Goal: Task Accomplishment & Management: Use online tool/utility

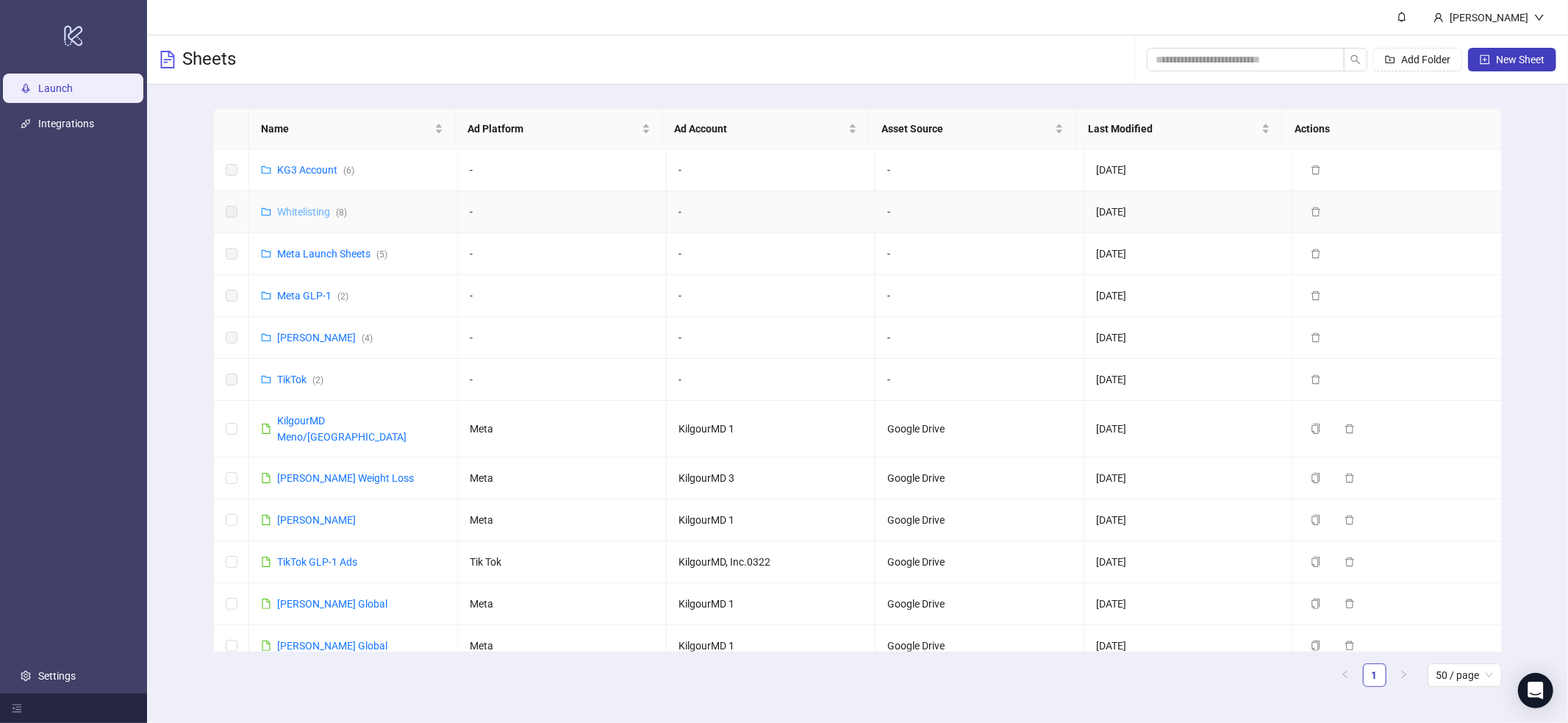
click at [329, 206] on link "Whitelisting ( 8 )" at bounding box center [312, 212] width 70 height 12
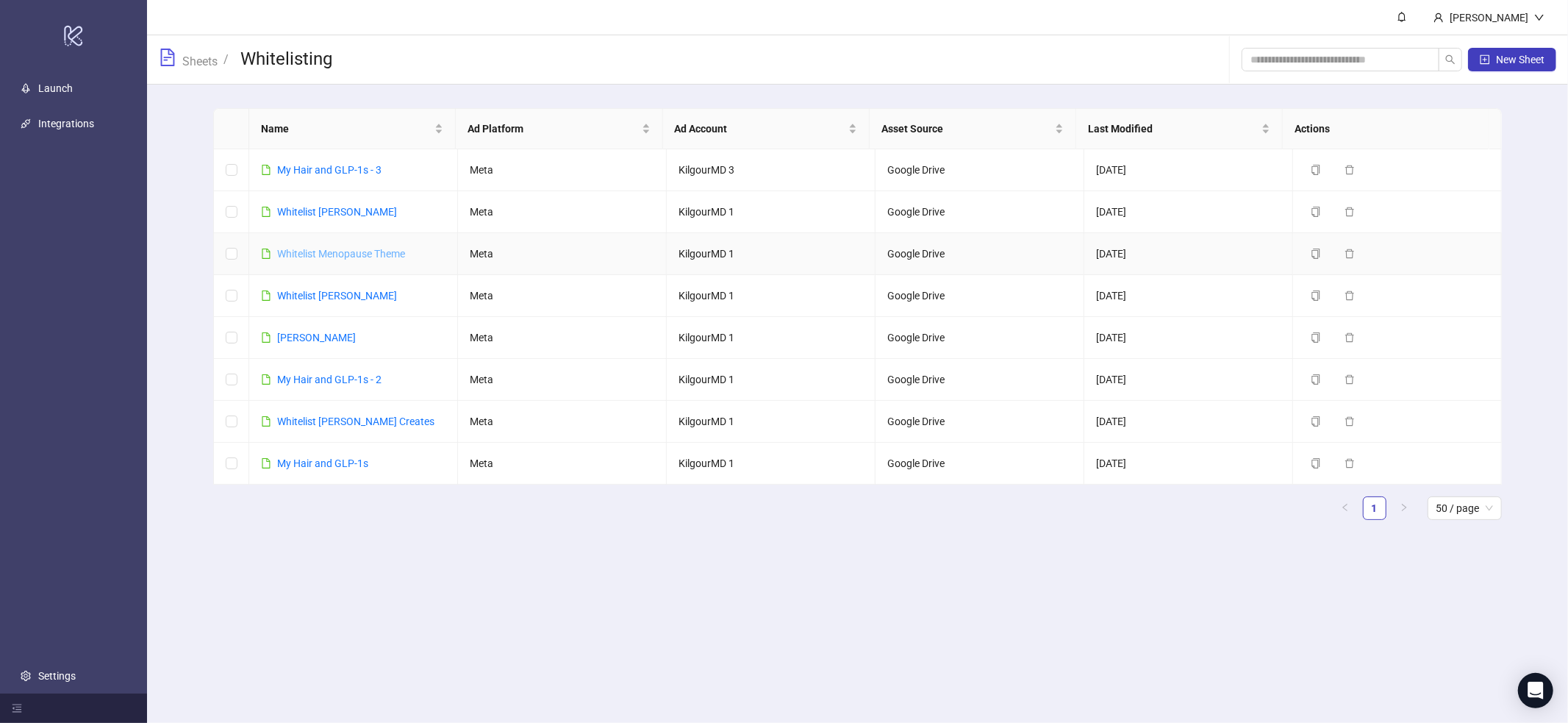
click at [341, 254] on link "Whitelist Menopause Theme" at bounding box center [340, 254] width 128 height 12
click at [351, 162] on div "​My Hair and GLP-1s - 3" at bounding box center [329, 169] width 105 height 16
click at [350, 173] on link "​My Hair and GLP-1s - 3" at bounding box center [329, 170] width 105 height 12
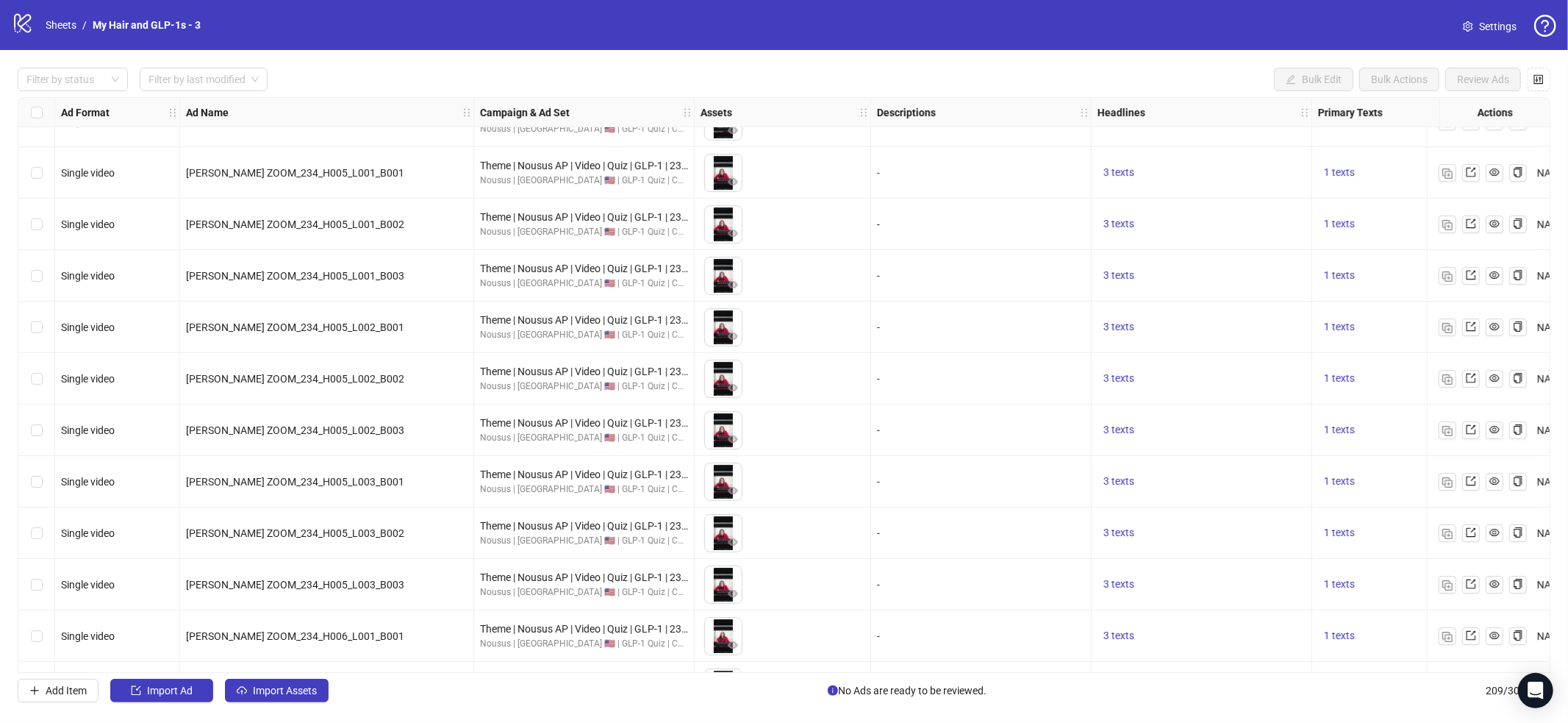
scroll to position [10223, 0]
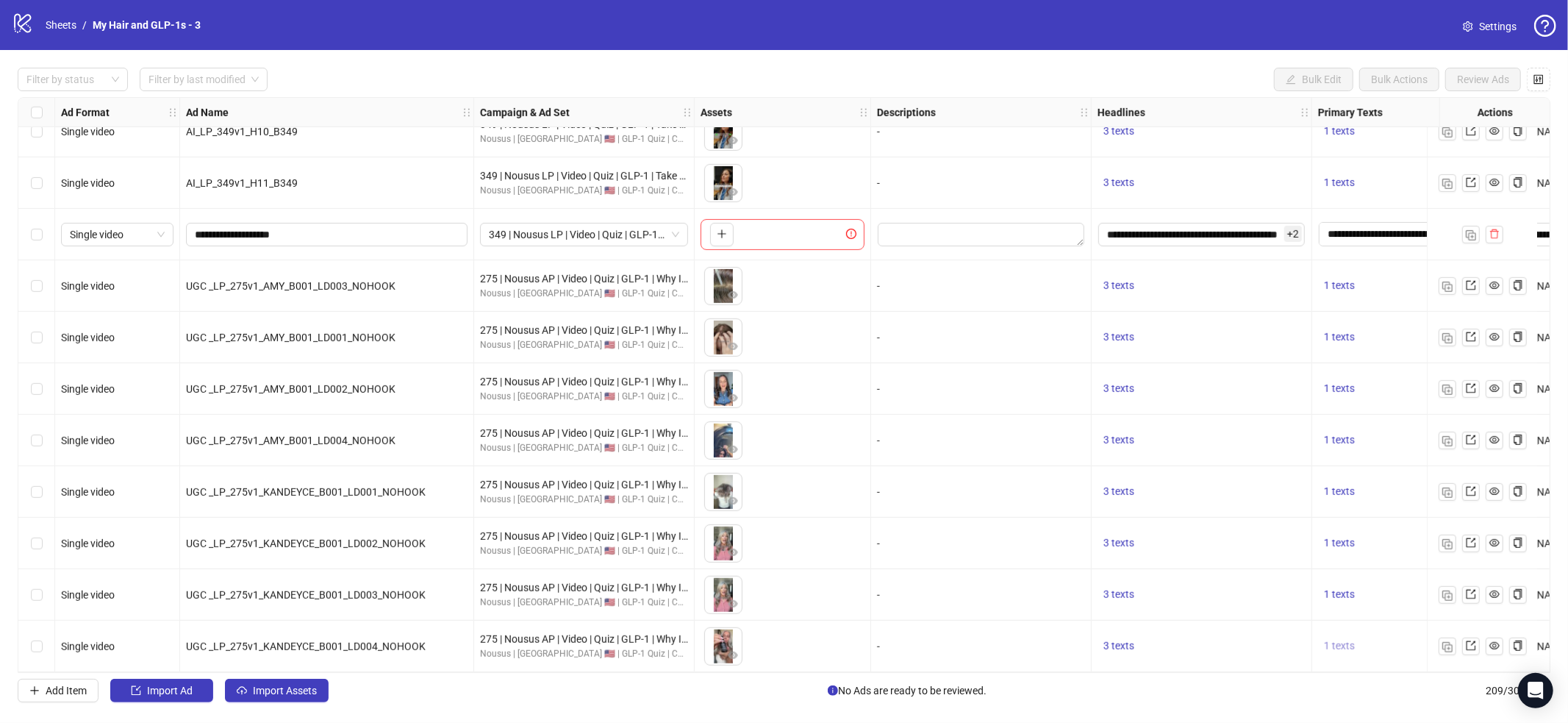
click at [1341, 642] on span "1 texts" at bounding box center [1339, 646] width 31 height 12
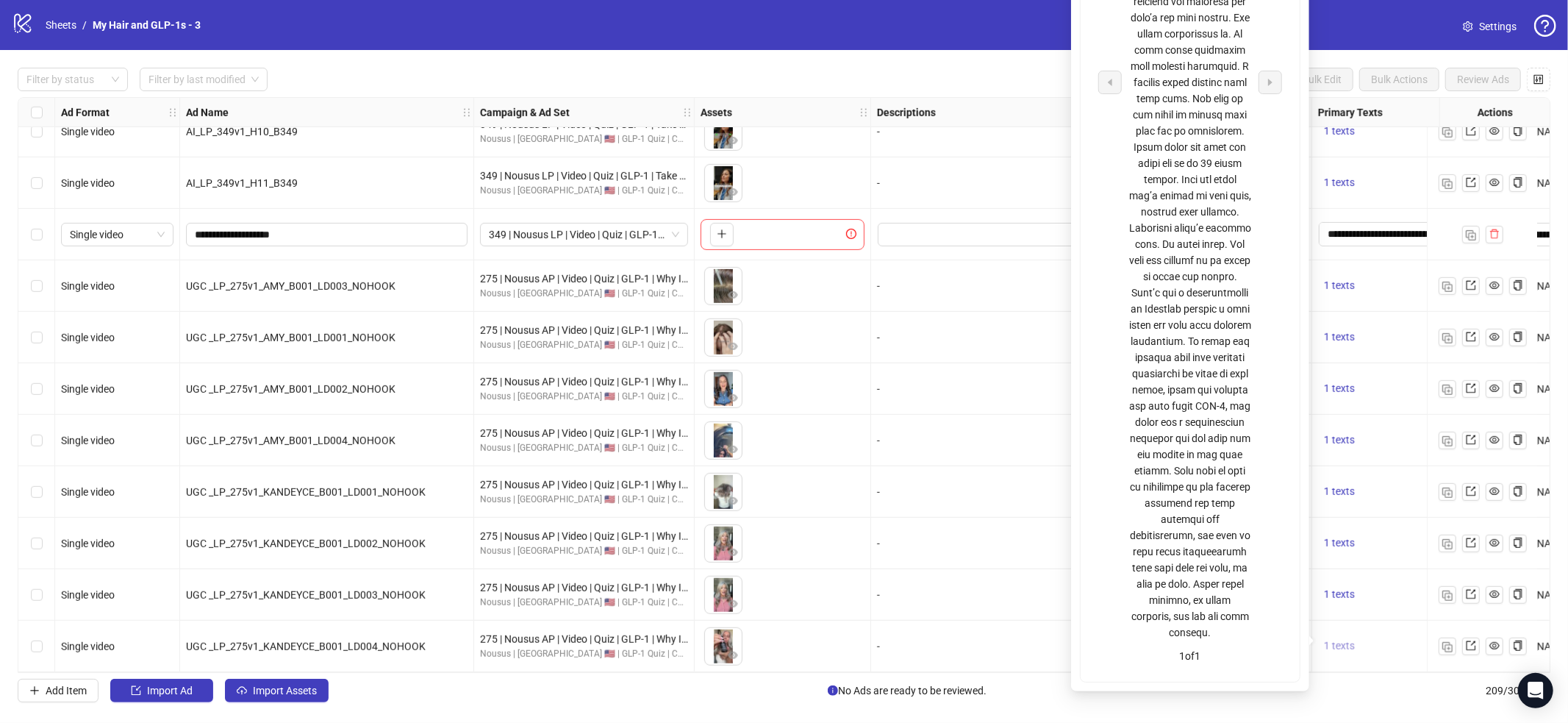
click at [1341, 643] on span "1 texts" at bounding box center [1339, 646] width 31 height 12
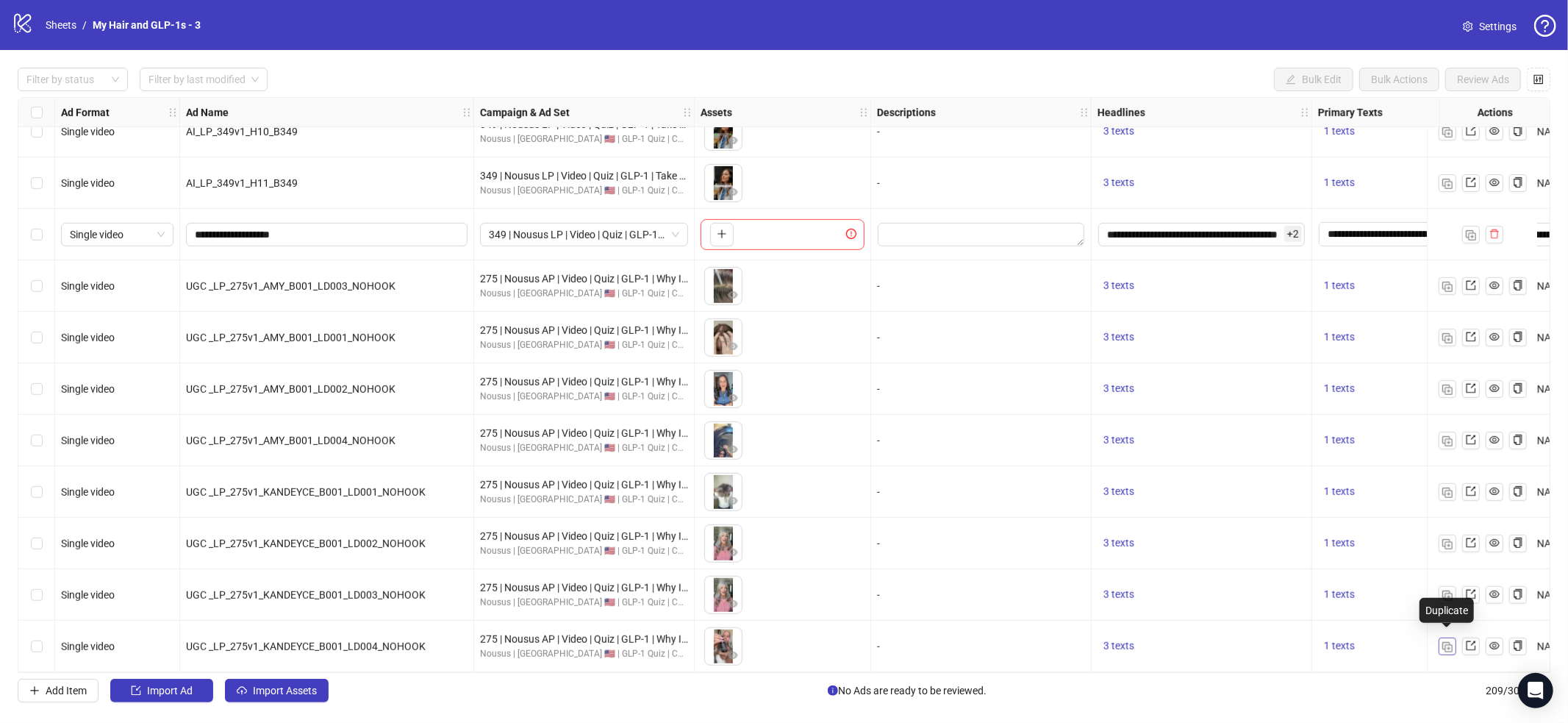
click at [1445, 643] on img "button" at bounding box center [1448, 648] width 10 height 10
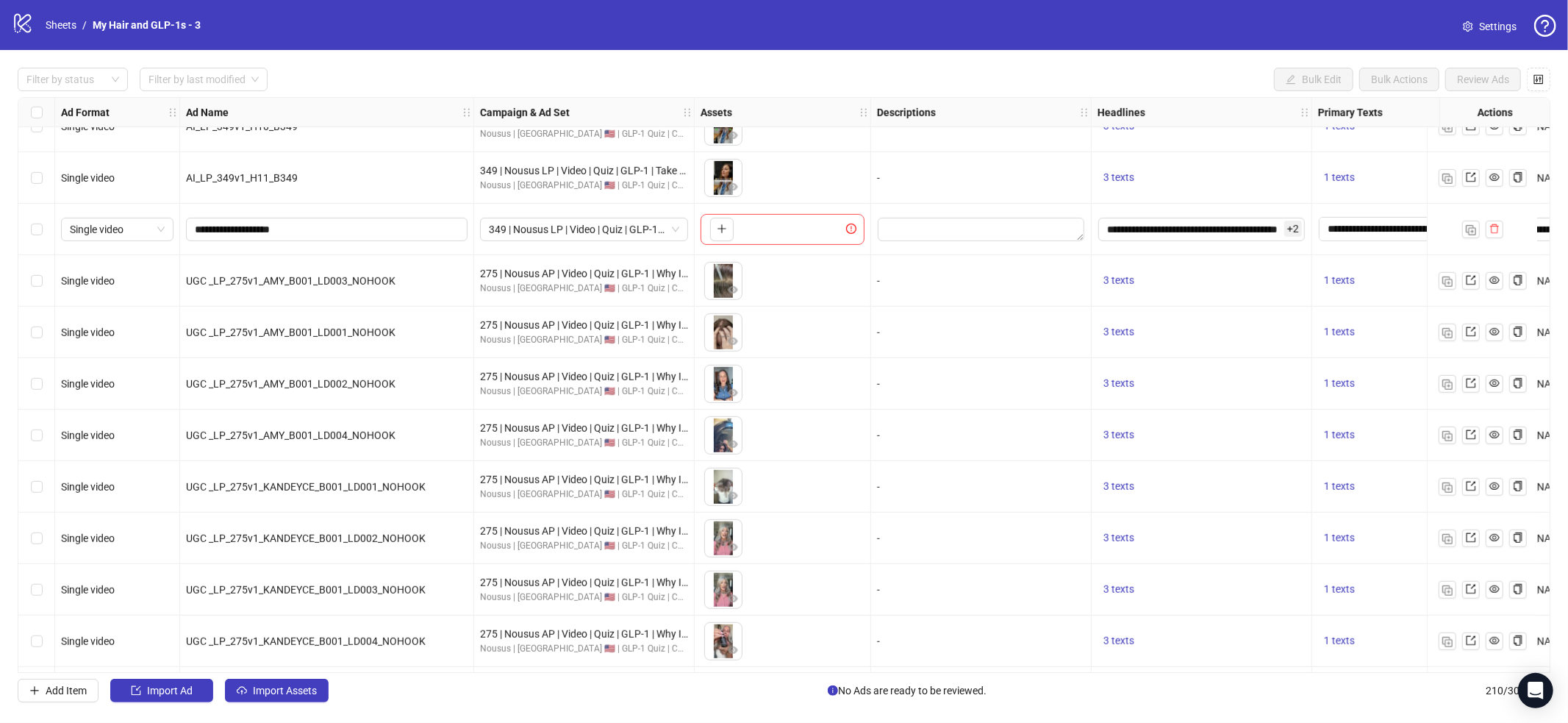
scroll to position [10274, 0]
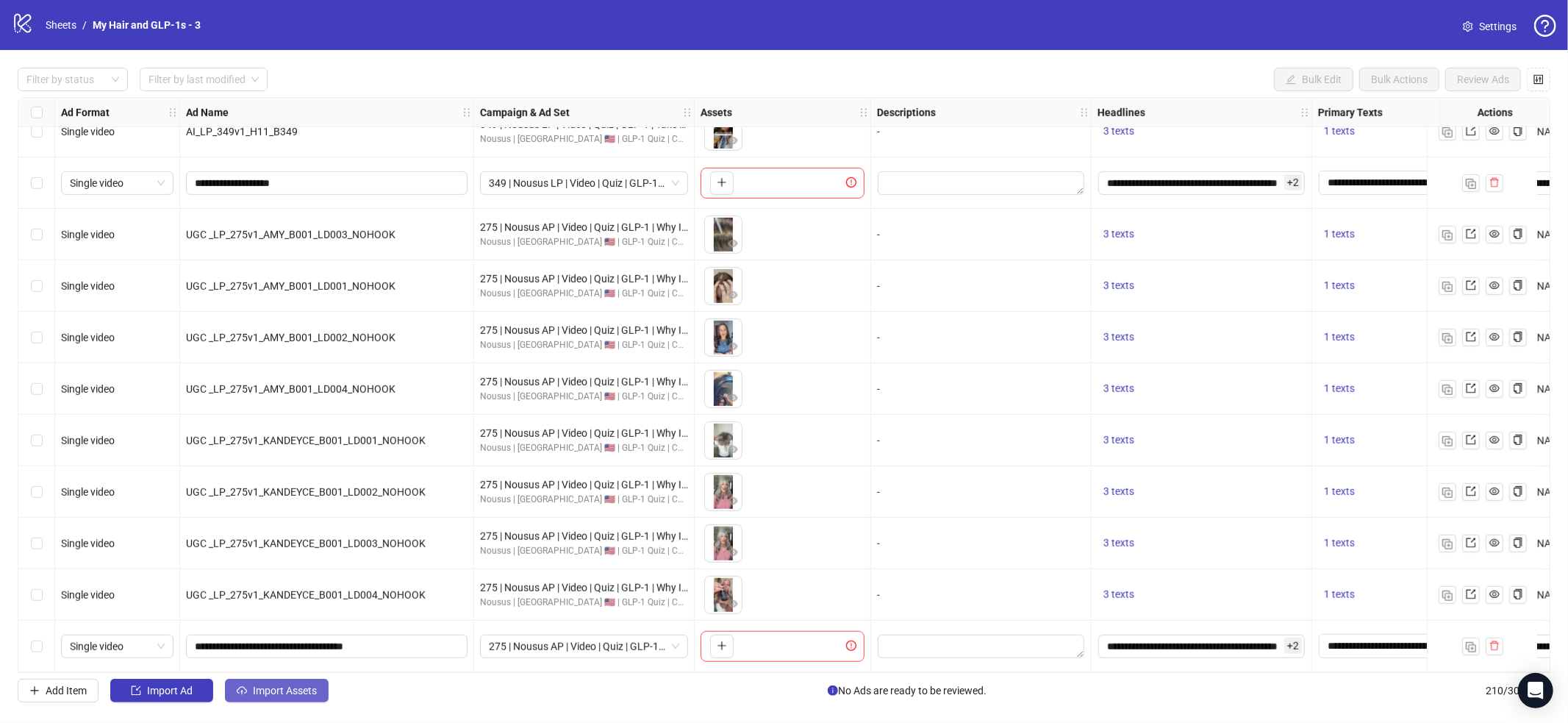
click at [311, 691] on span "Import Assets" at bounding box center [284, 691] width 64 height 12
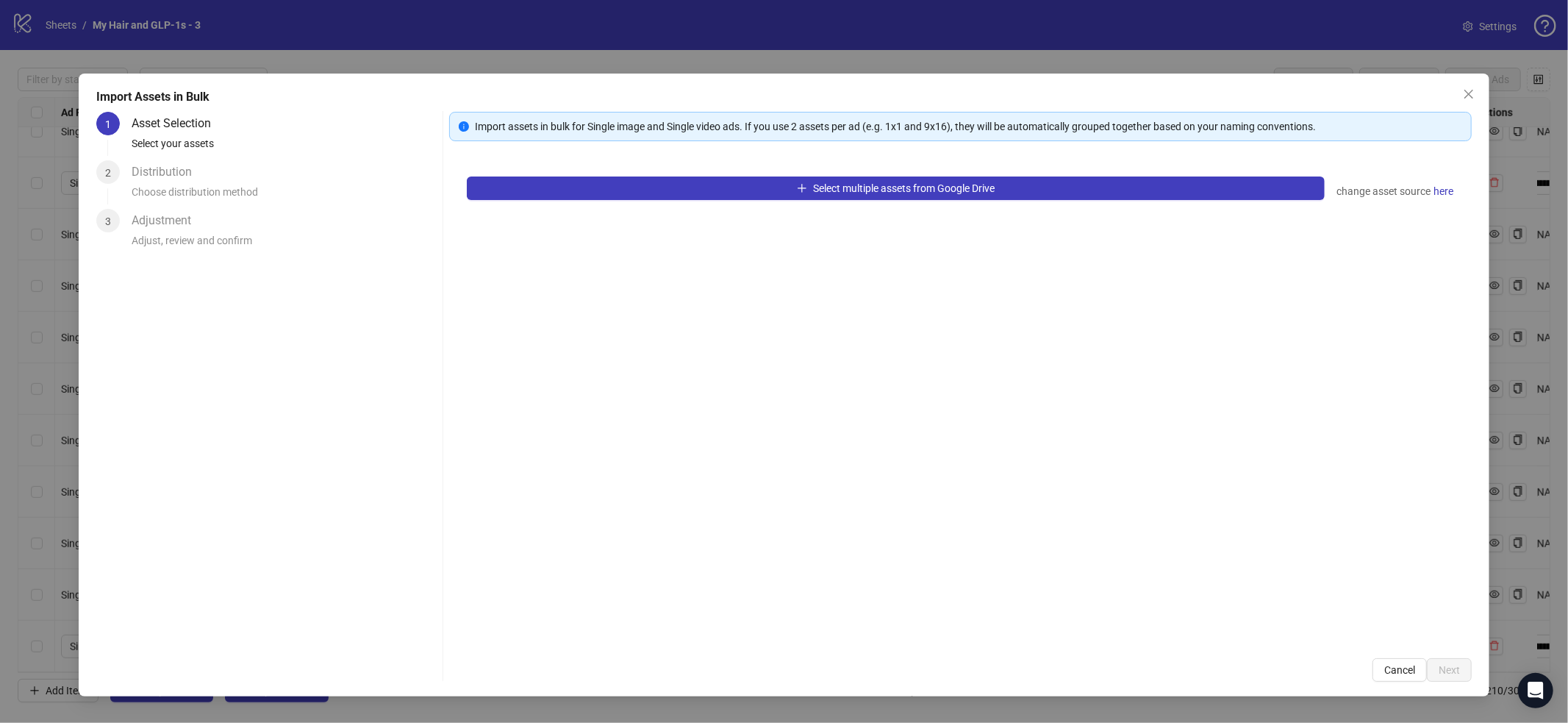
click at [574, 204] on div "Select multiple assets from Google Drive change asset source here" at bounding box center [960, 400] width 1023 height 482
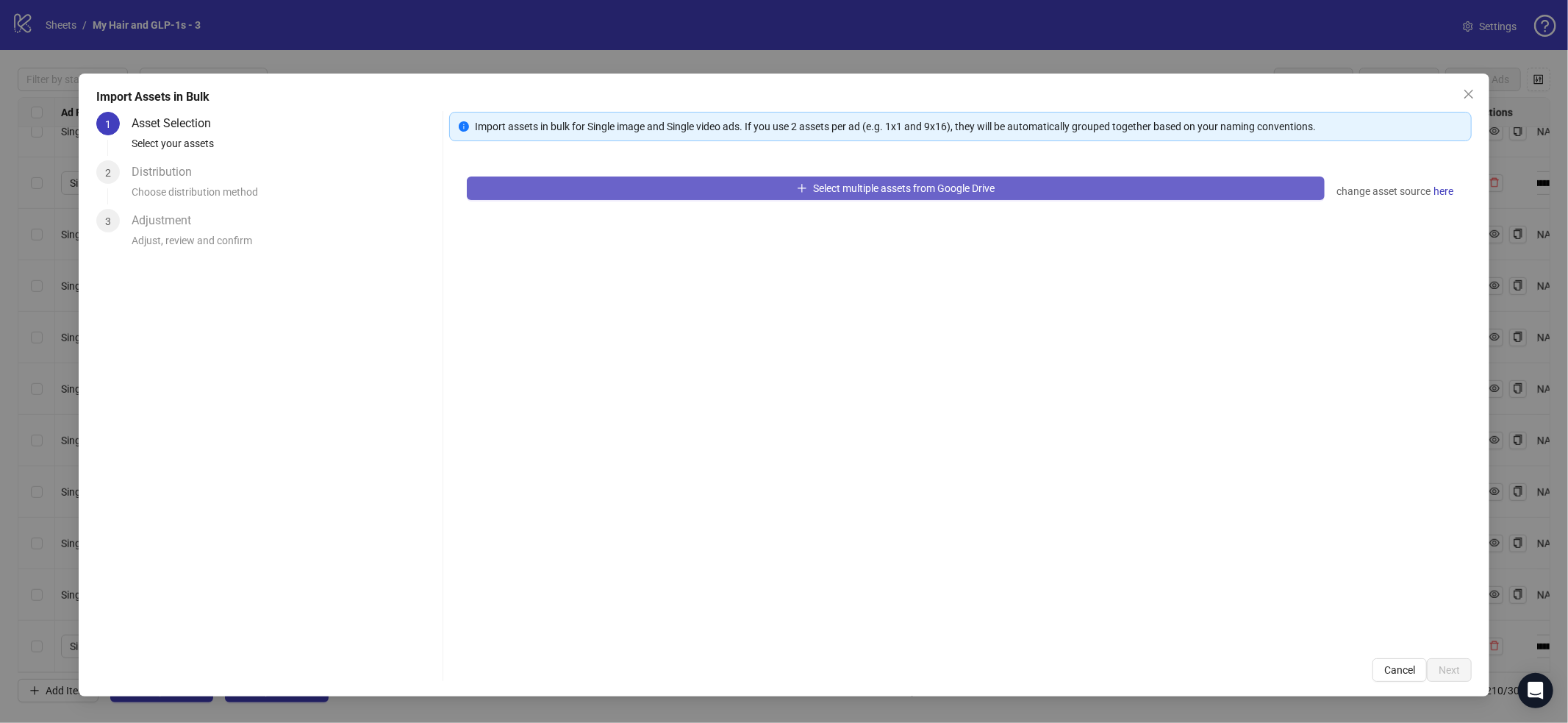
click at [589, 186] on button "Select multiple assets from Google Drive" at bounding box center [896, 188] width 858 height 23
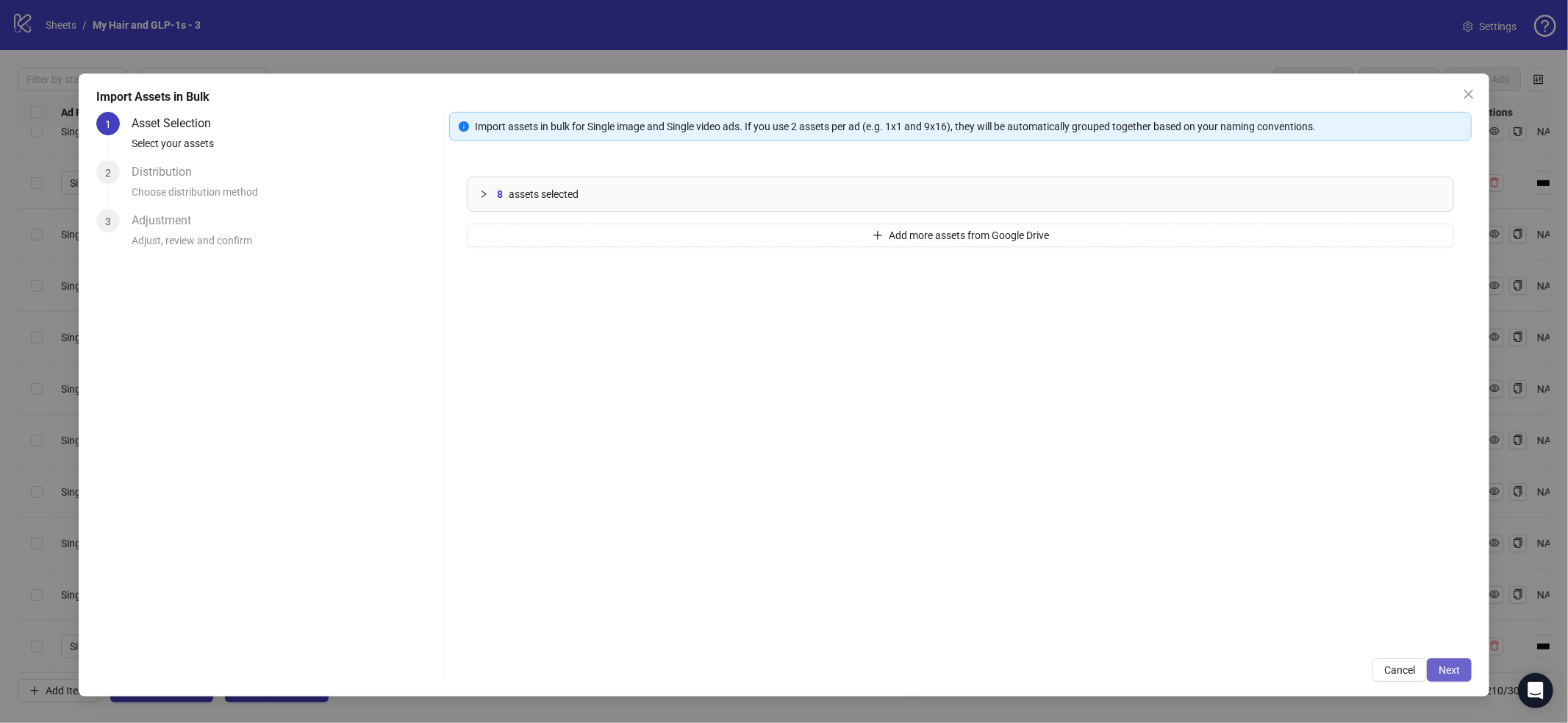
click at [1453, 672] on span "Next" at bounding box center [1449, 670] width 21 height 12
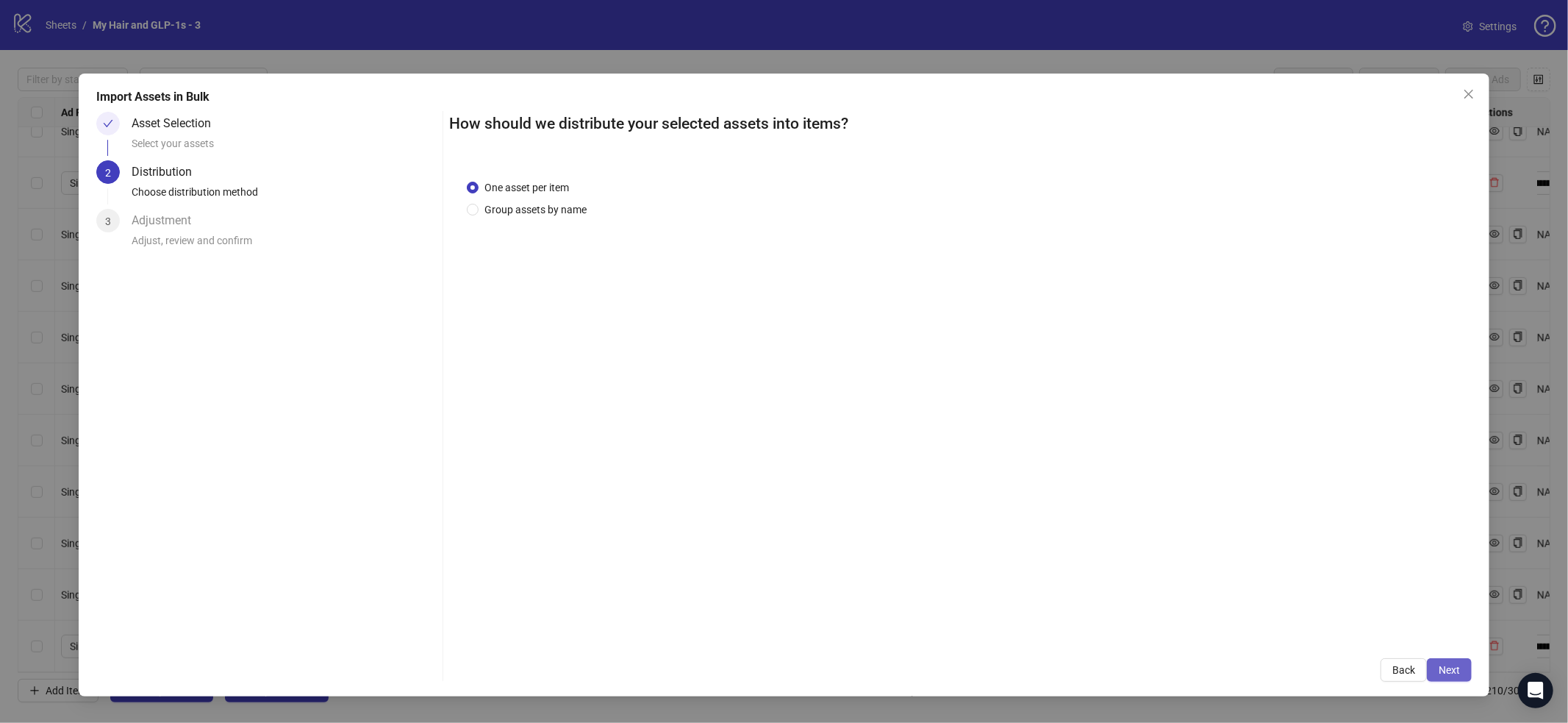
click at [1440, 666] on span "Next" at bounding box center [1449, 670] width 21 height 12
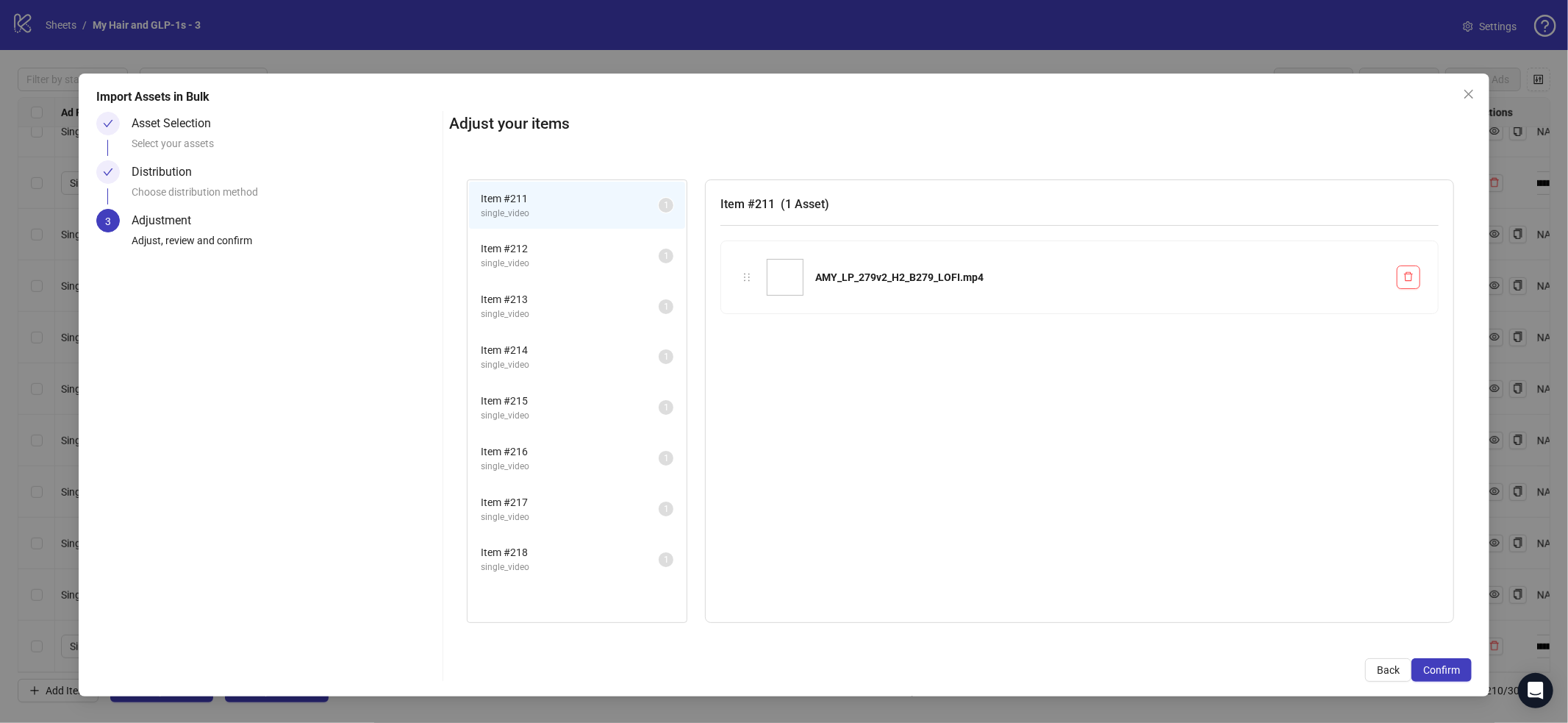
click at [1440, 666] on span "Confirm" at bounding box center [1442, 670] width 37 height 12
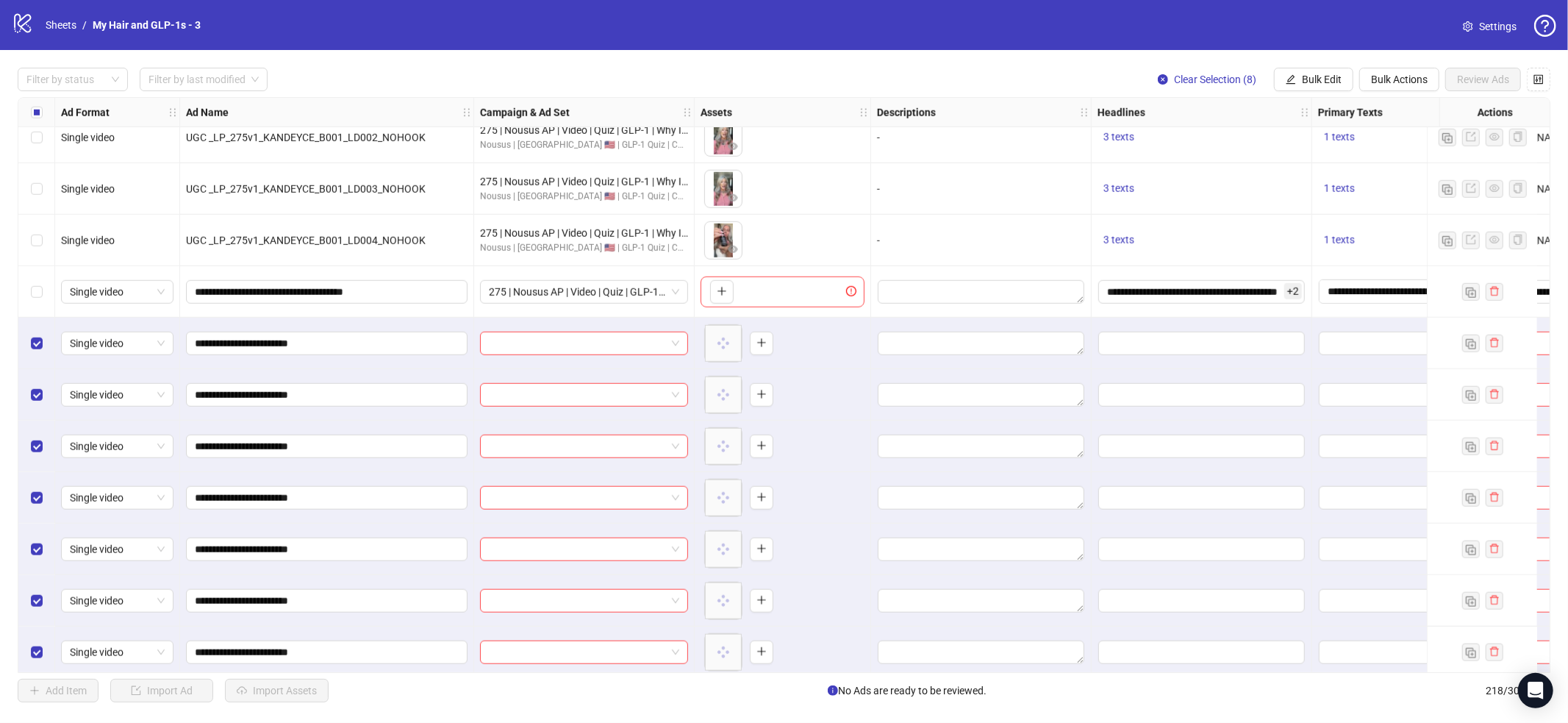
scroll to position [10687, 0]
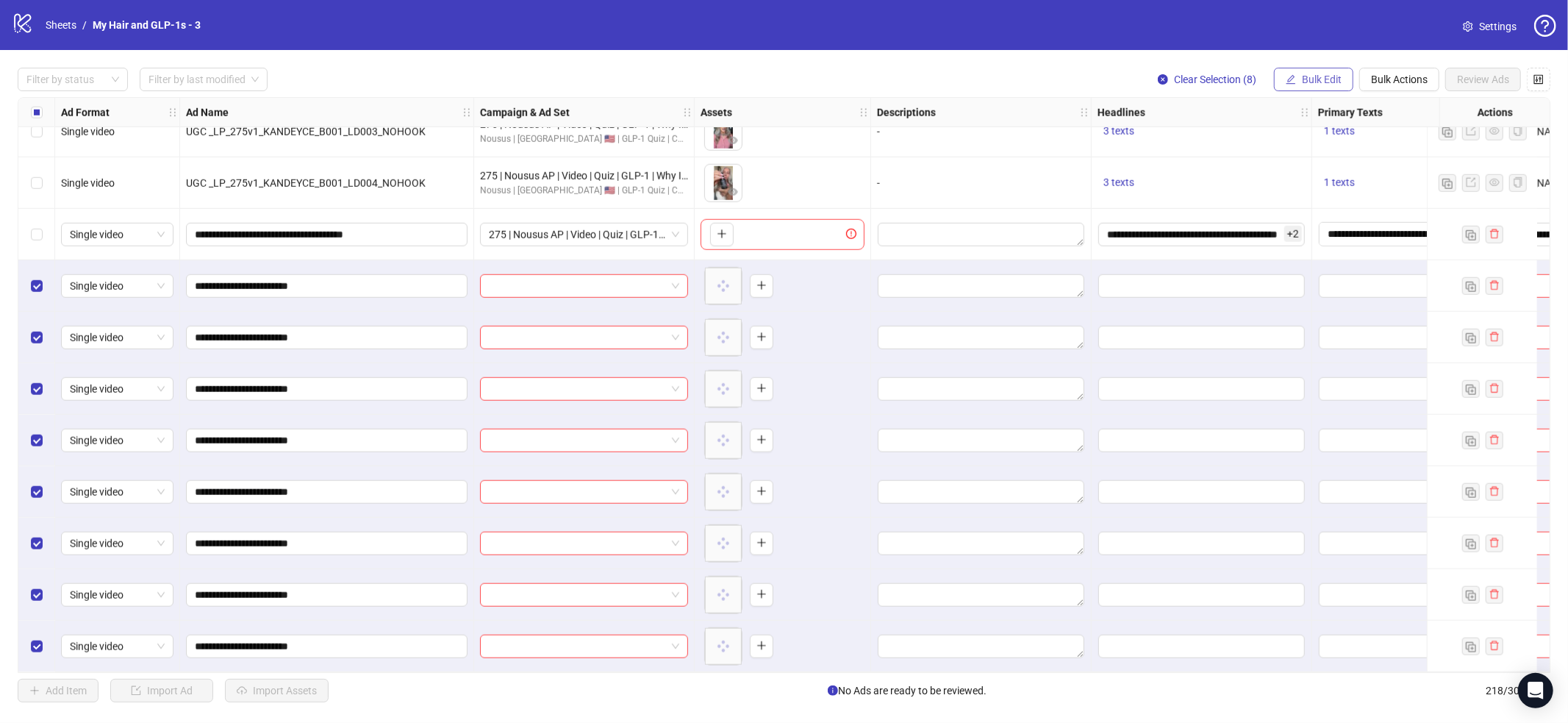
click at [1331, 87] on button "Bulk Edit" at bounding box center [1314, 79] width 79 height 23
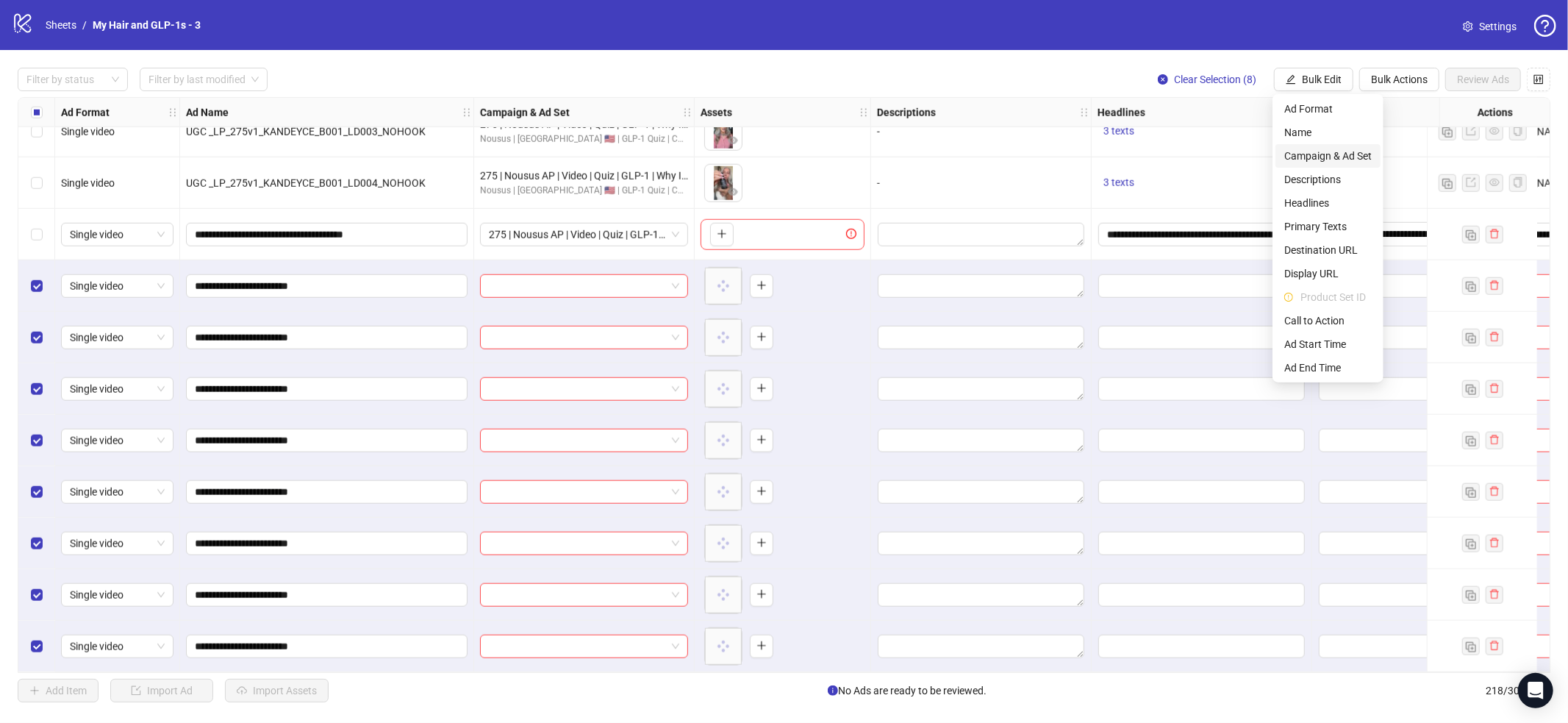
click at [1326, 154] on span "Campaign & Ad Set" at bounding box center [1328, 156] width 88 height 16
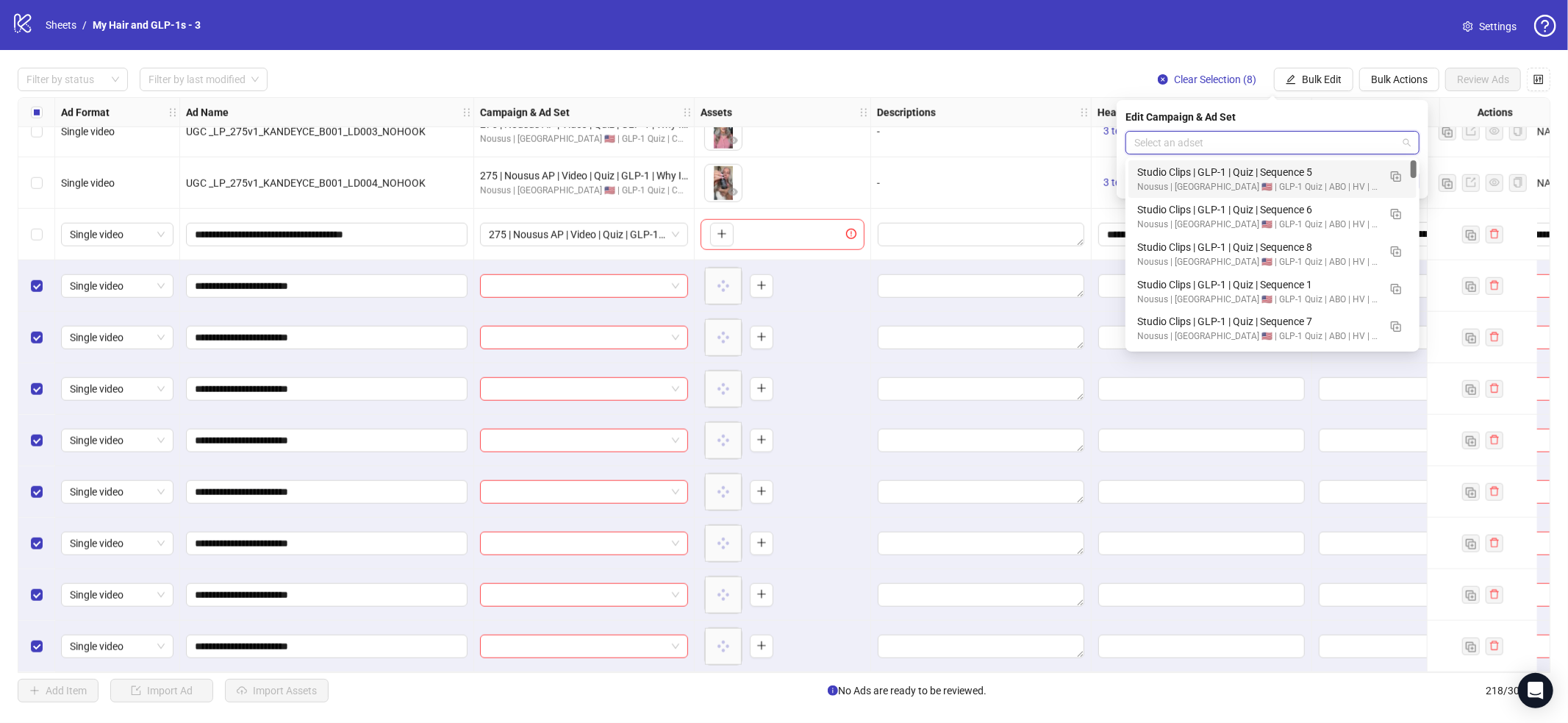
click at [1278, 134] on input "search" at bounding box center [1266, 142] width 263 height 22
click at [1401, 174] on img "button" at bounding box center [1396, 177] width 10 height 10
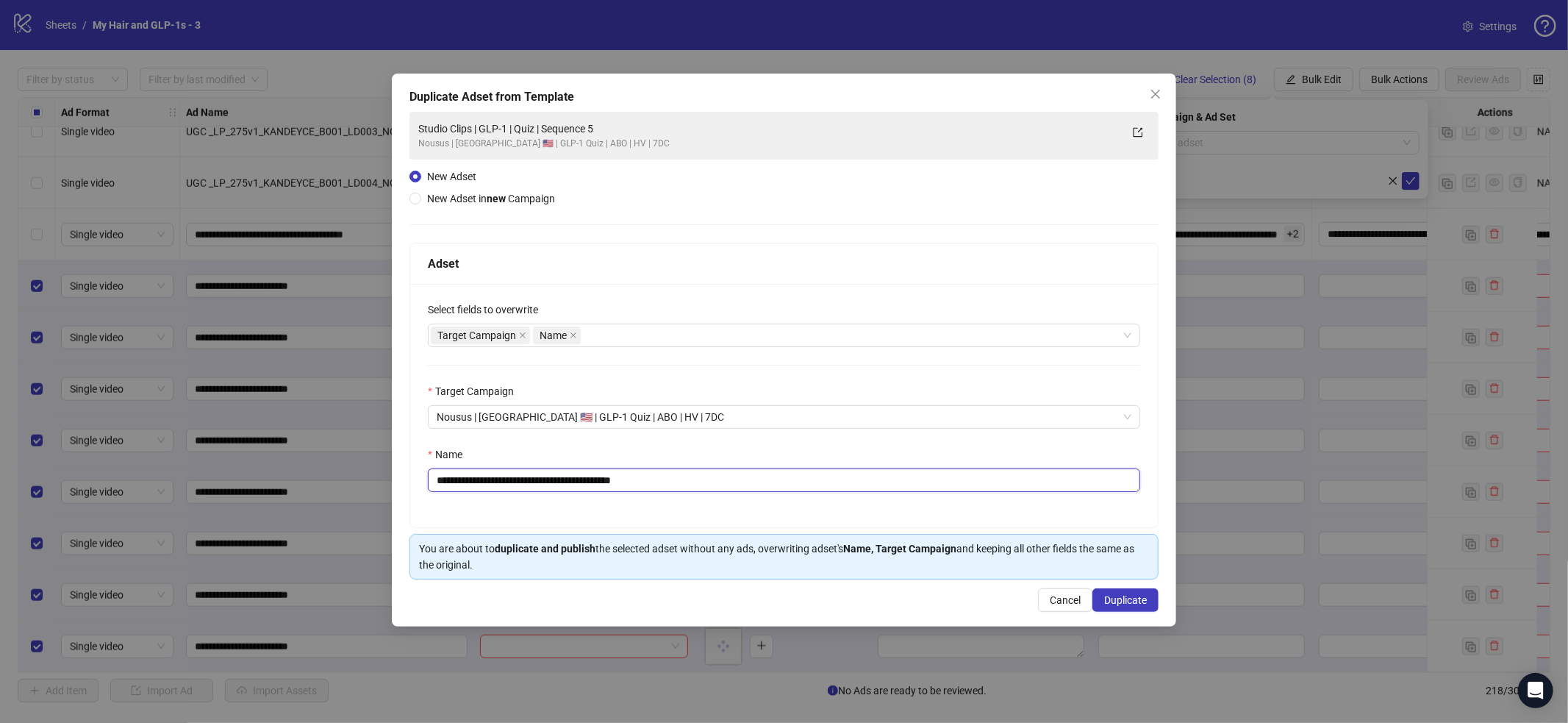
click at [733, 479] on input "**********" at bounding box center [784, 480] width 712 height 23
paste input "**********"
type input "**********"
click at [1116, 595] on span "Duplicate" at bounding box center [1126, 600] width 43 height 12
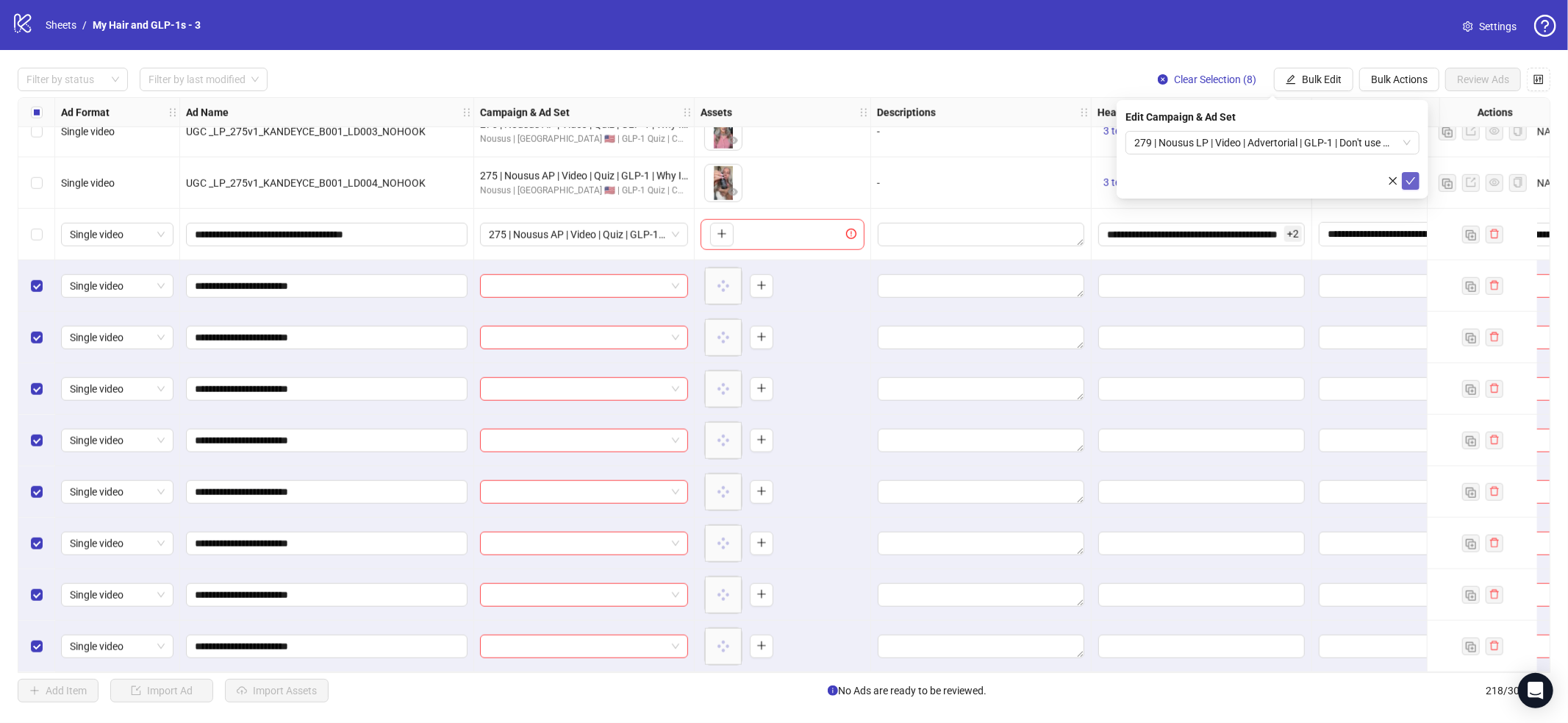
click at [1415, 186] on span "submit" at bounding box center [1411, 181] width 10 height 12
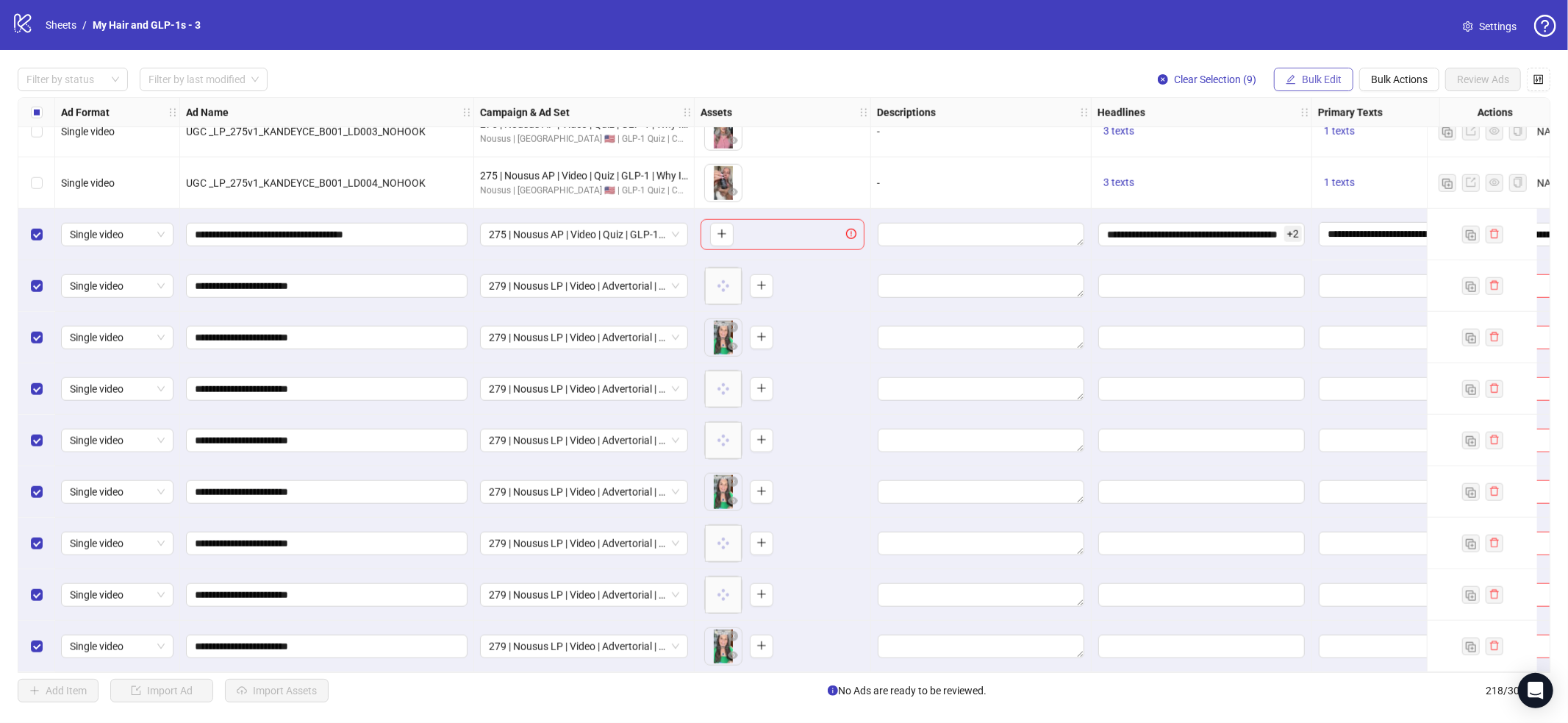
click at [1325, 83] on span "Bulk Edit" at bounding box center [1321, 79] width 39 height 12
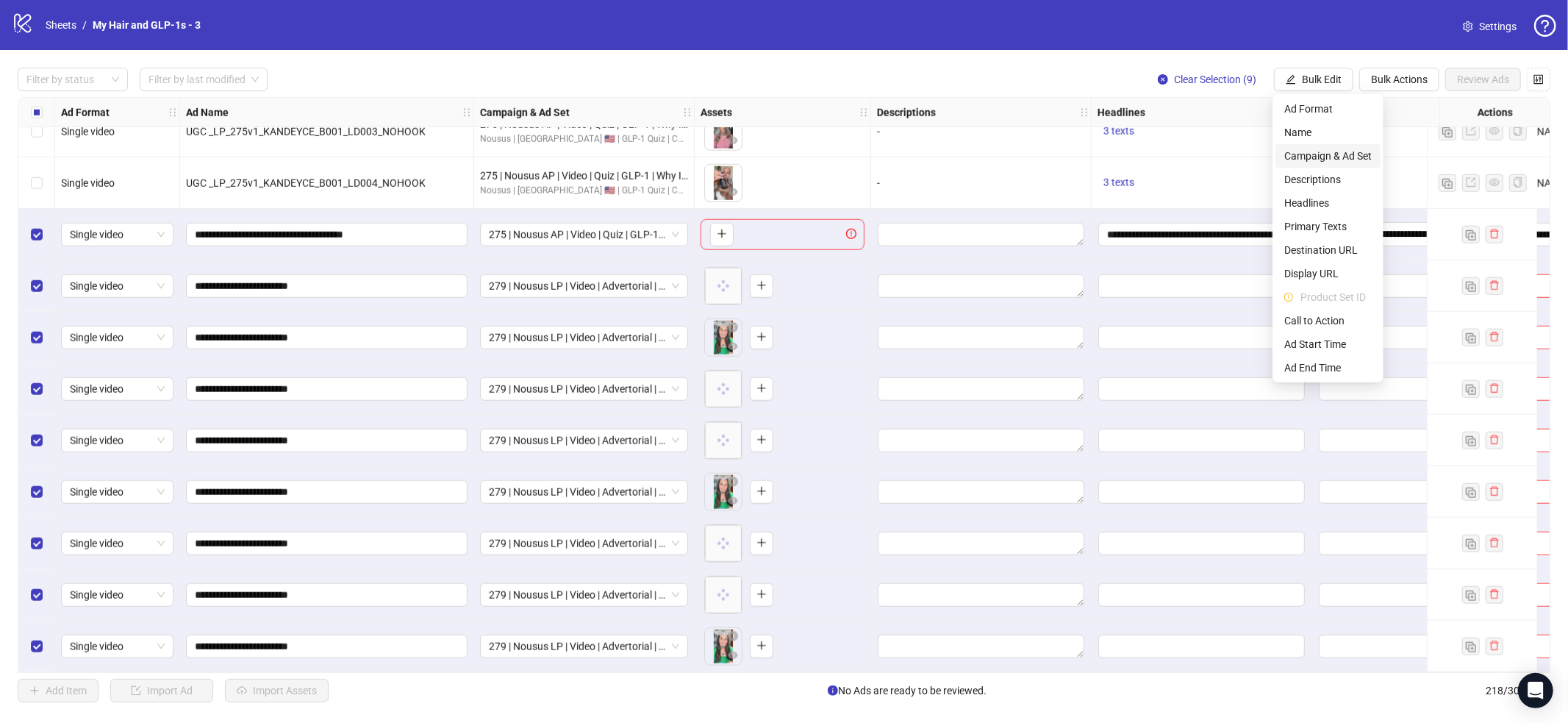
click at [1316, 151] on span "Campaign & Ad Set" at bounding box center [1328, 156] width 88 height 16
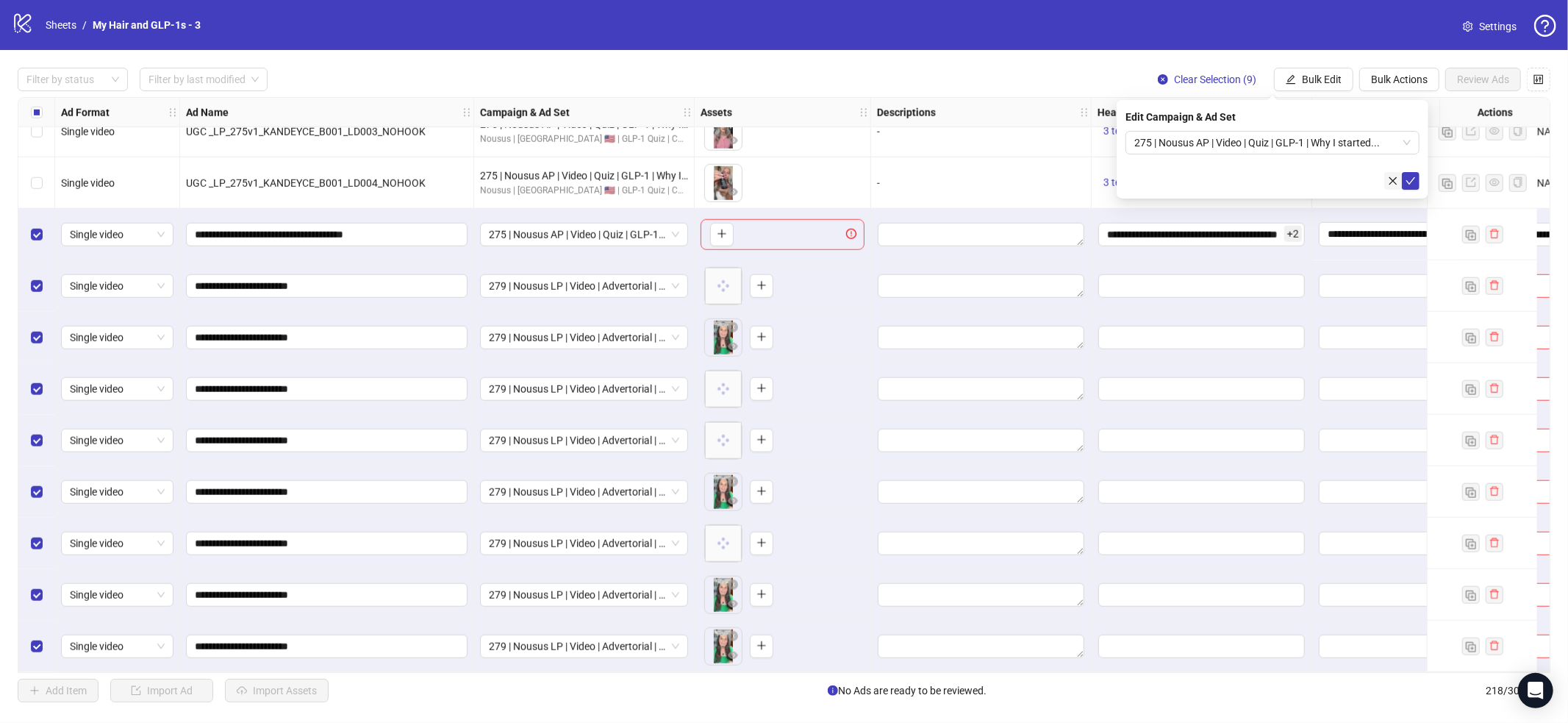
click at [1395, 180] on icon "close" at bounding box center [1393, 181] width 10 height 10
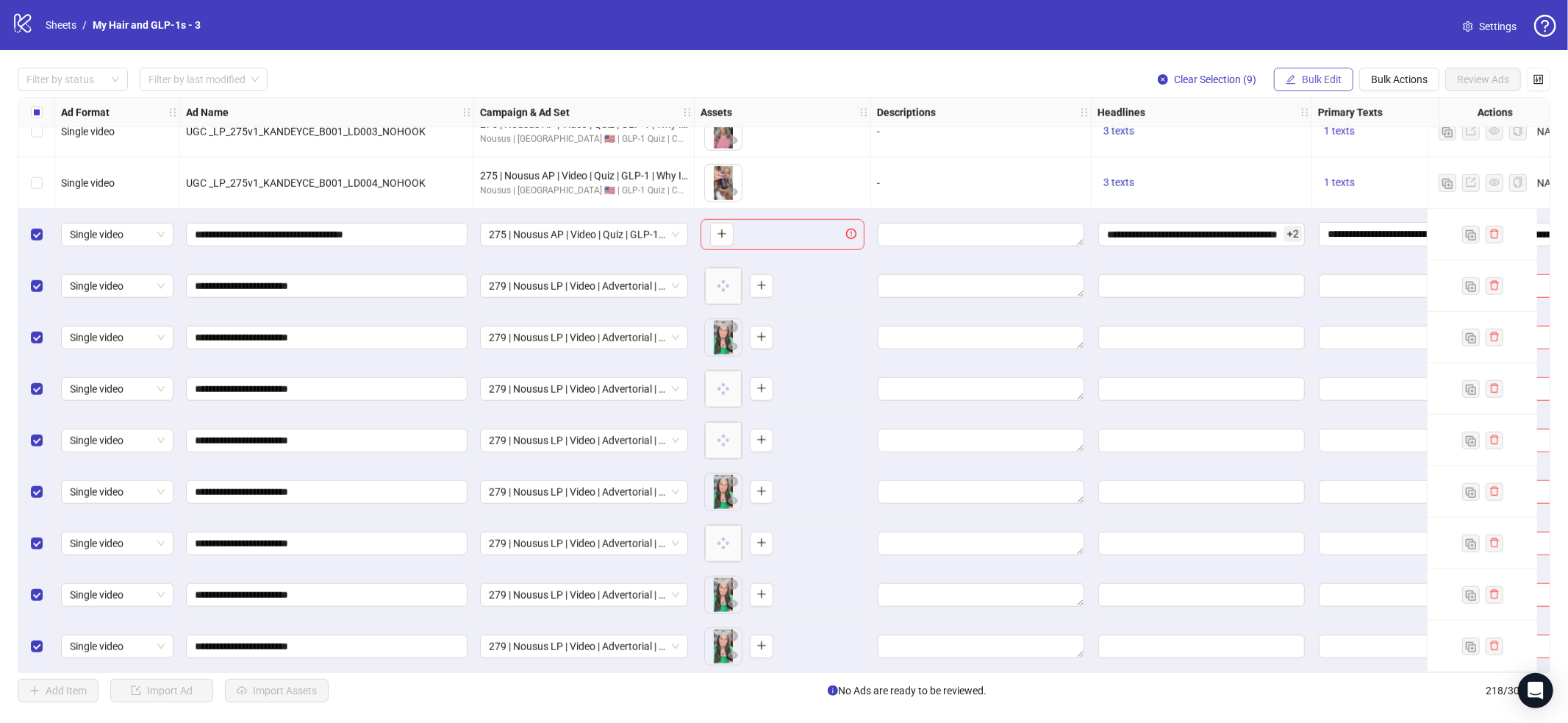
click at [1325, 79] on span "Bulk Edit" at bounding box center [1321, 79] width 39 height 12
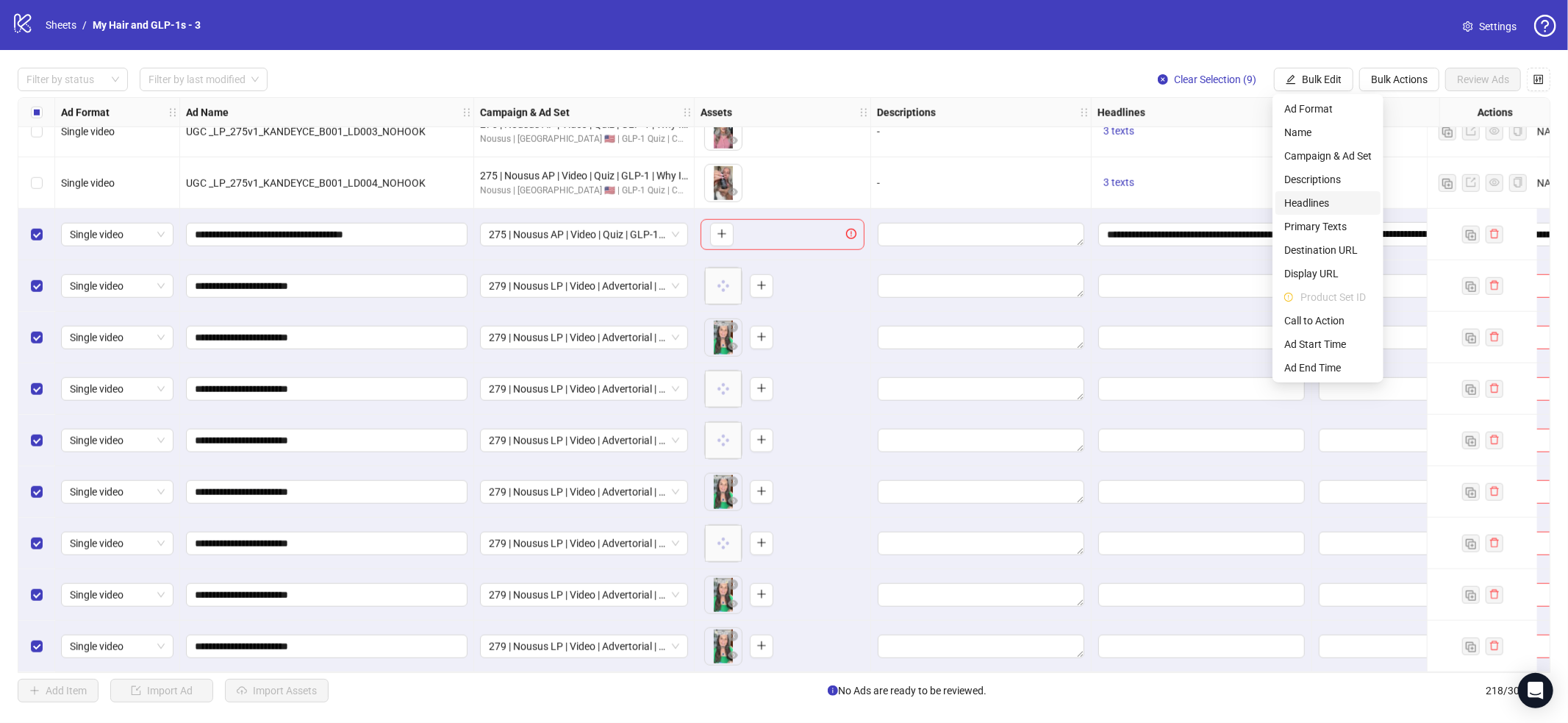
click at [1330, 207] on span "Headlines" at bounding box center [1328, 203] width 88 height 16
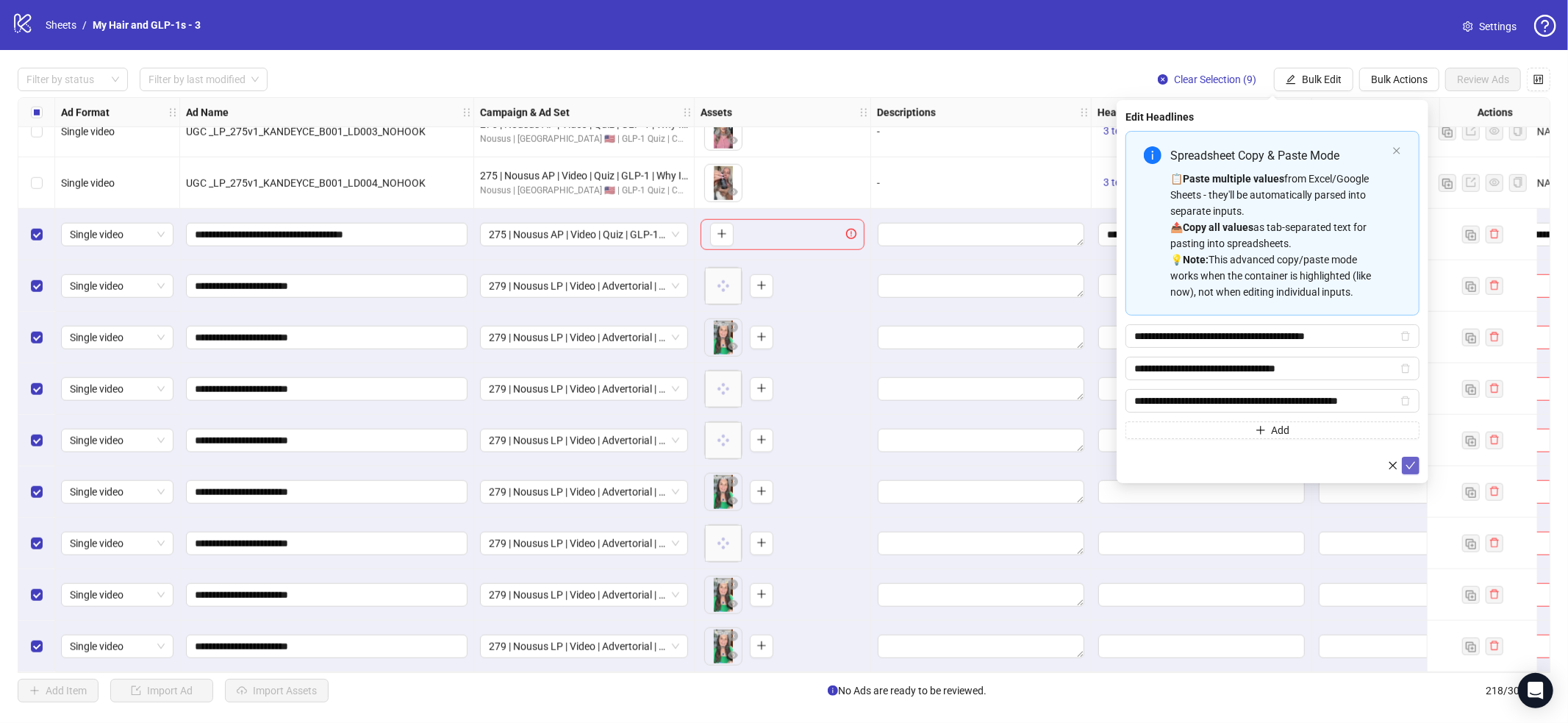
click at [1414, 467] on icon "check" at bounding box center [1411, 465] width 10 height 10
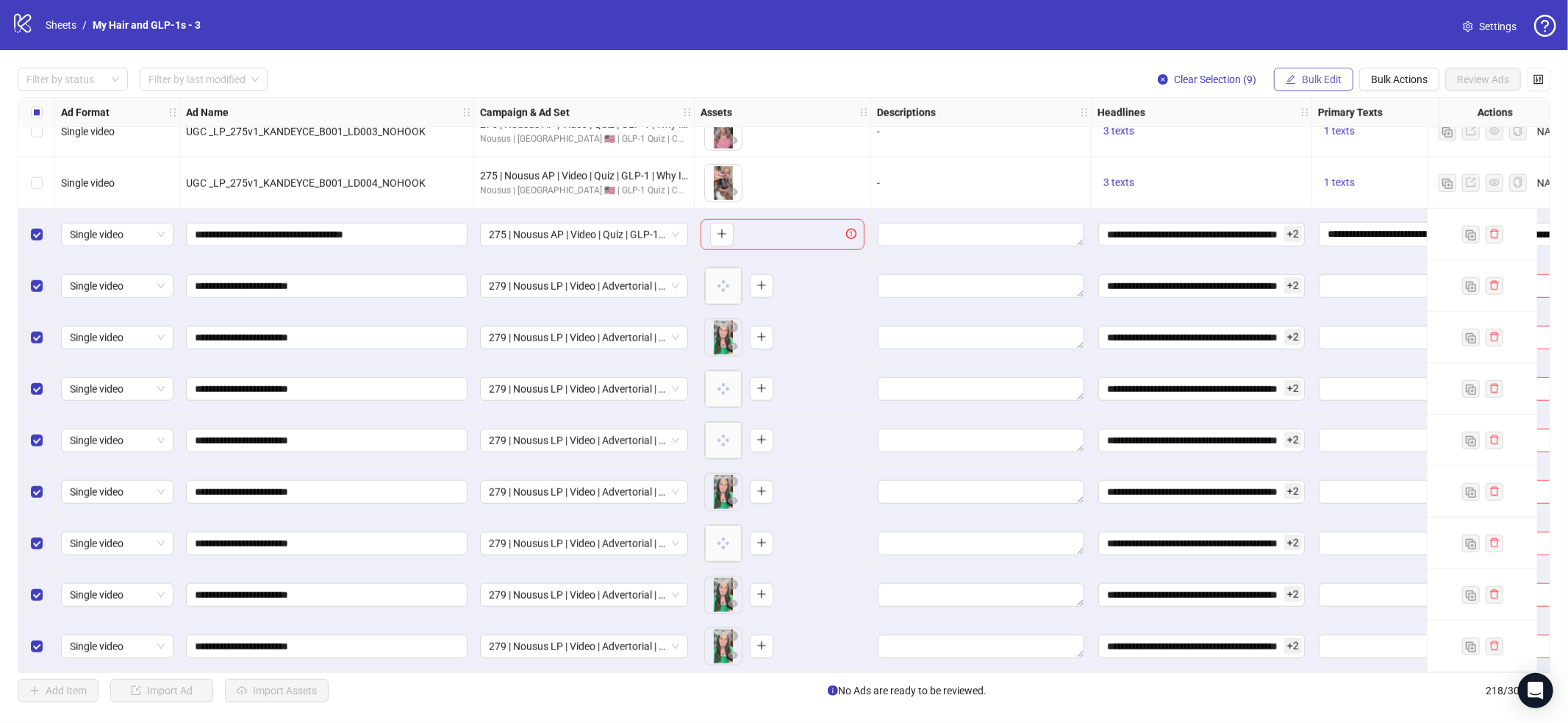
click at [1324, 76] on span "Bulk Edit" at bounding box center [1321, 79] width 39 height 12
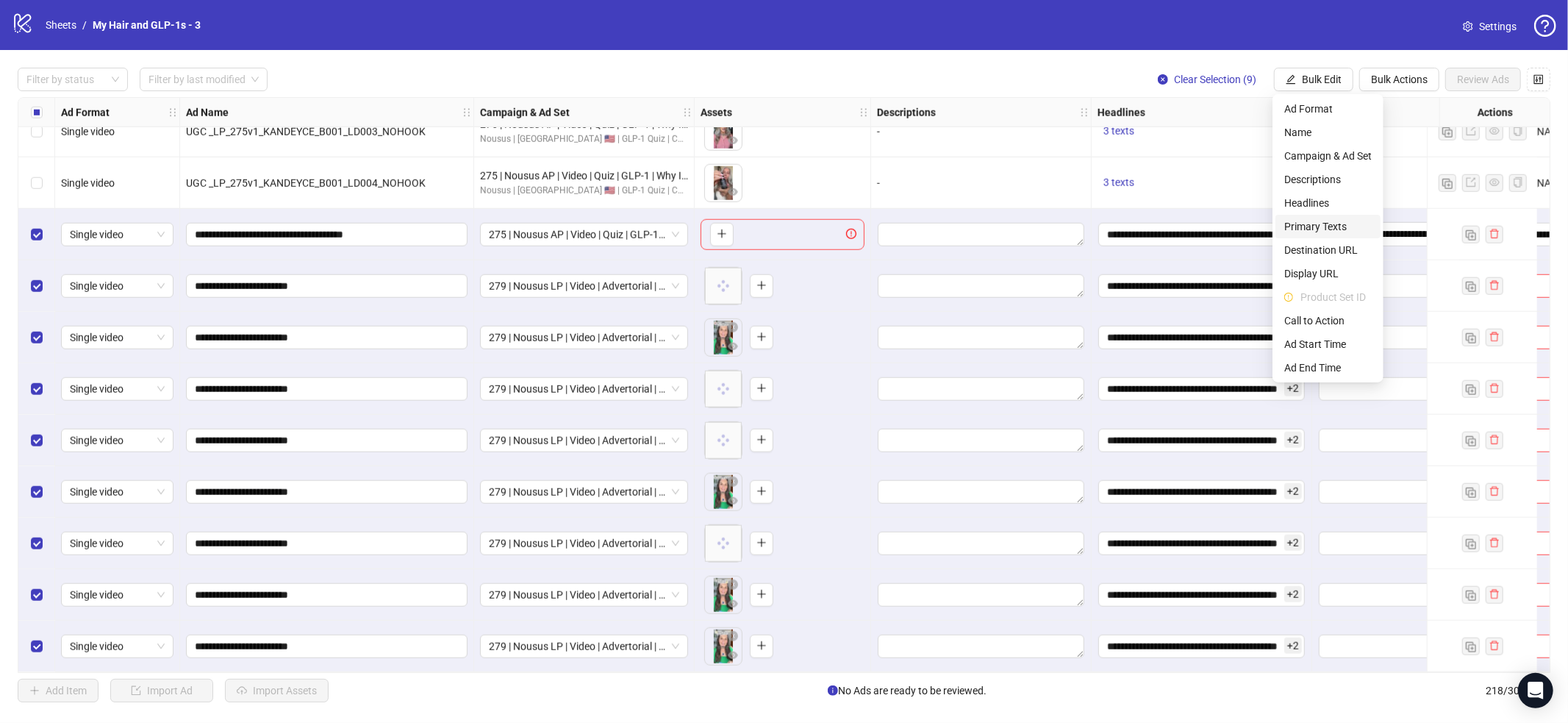
click at [1346, 225] on span "Primary Texts" at bounding box center [1328, 226] width 88 height 16
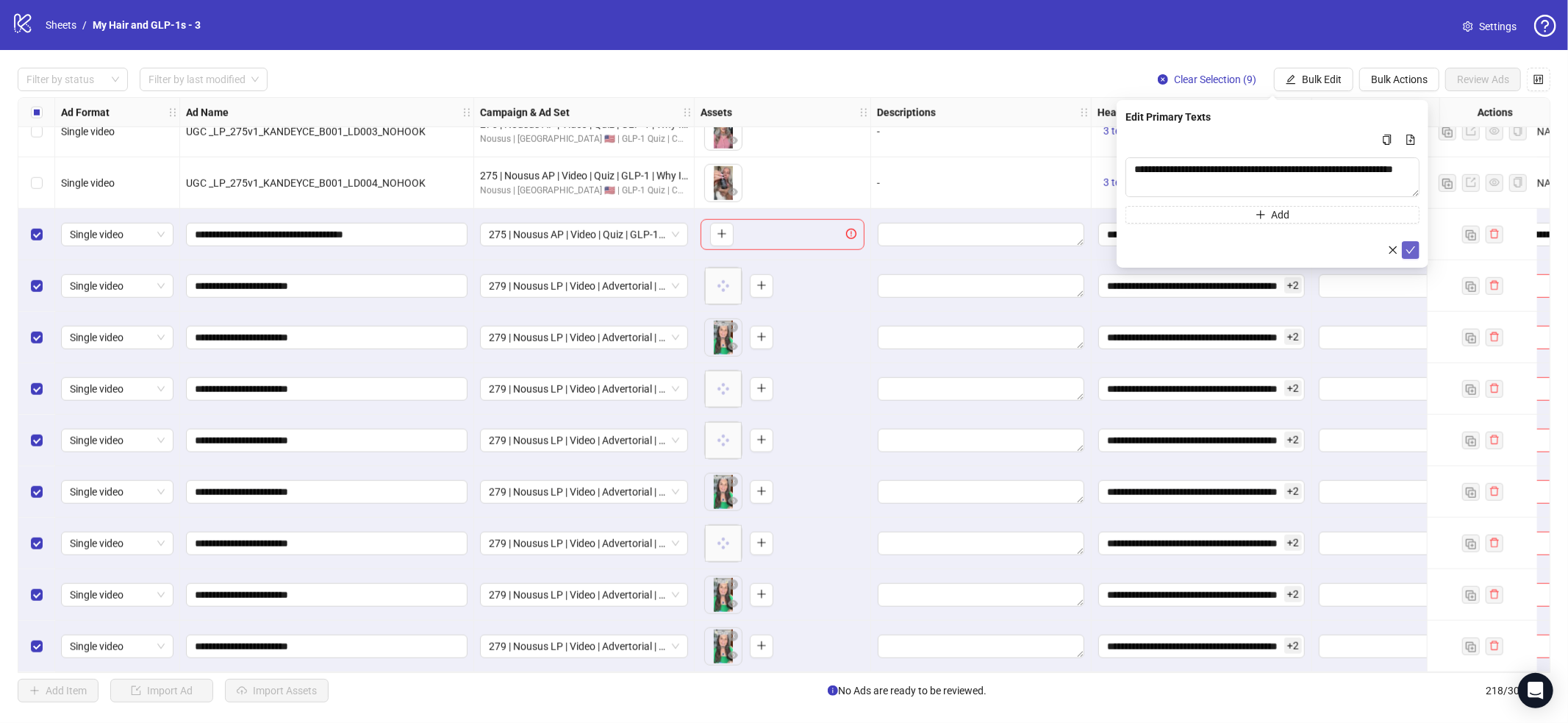
click at [1411, 254] on icon "check" at bounding box center [1411, 250] width 10 height 10
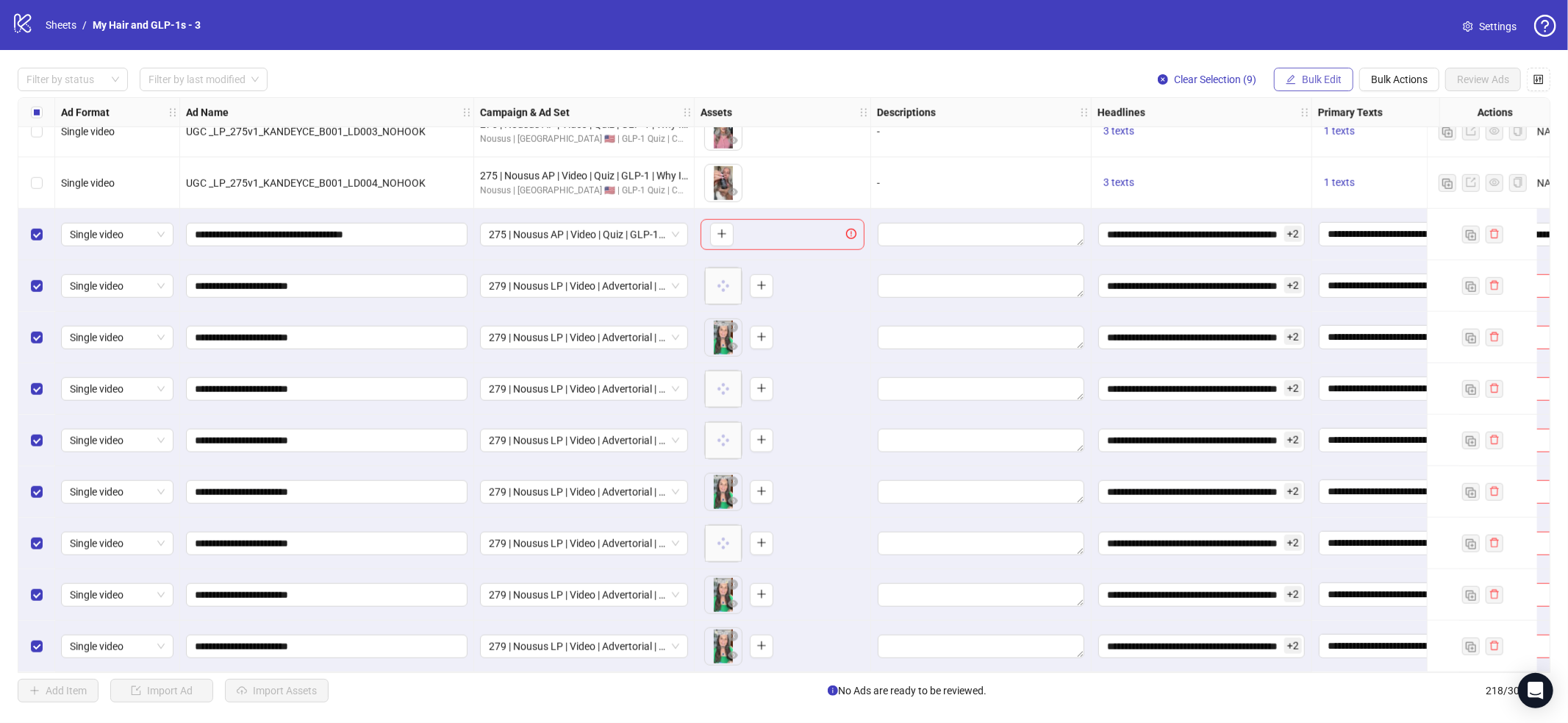
click at [1310, 81] on span "Bulk Edit" at bounding box center [1321, 79] width 39 height 12
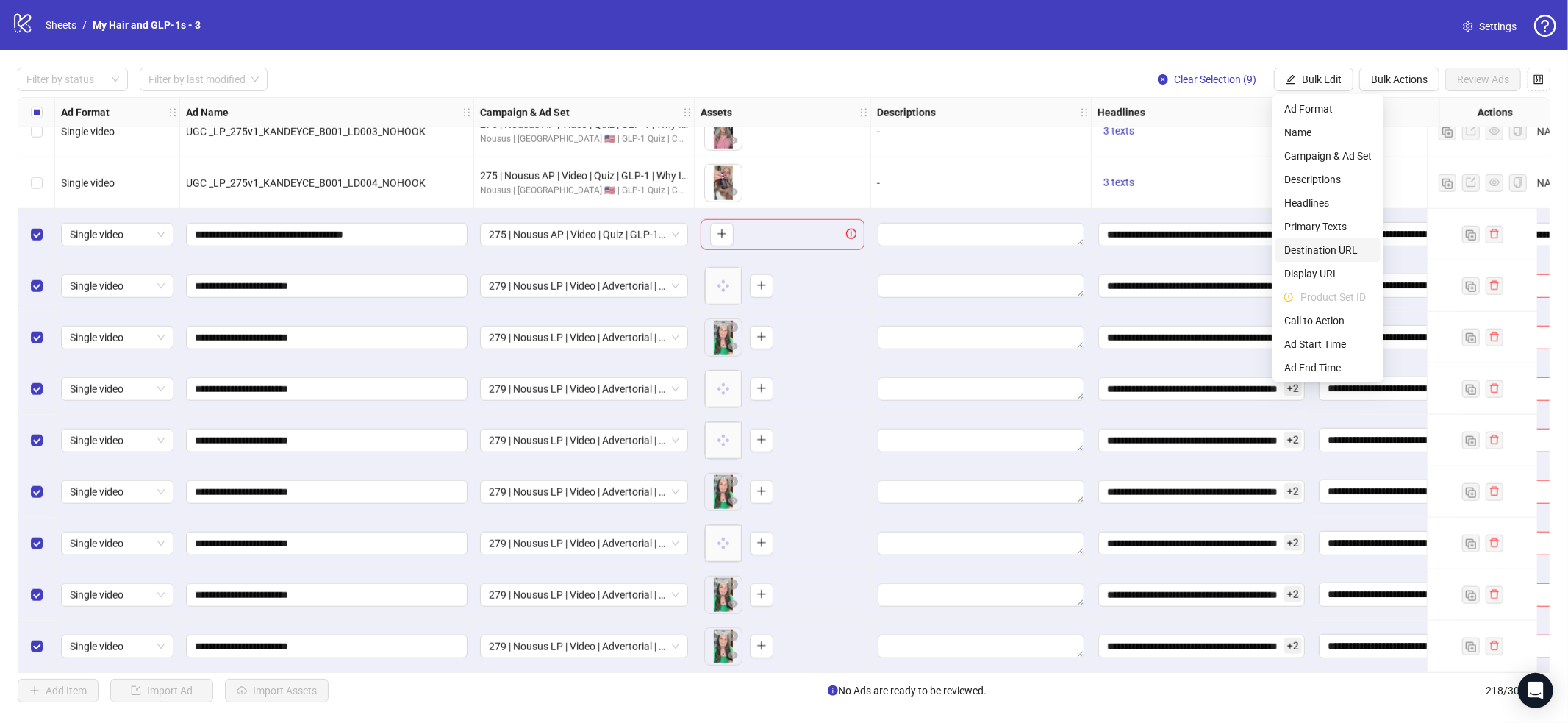
click at [1317, 247] on span "Destination URL" at bounding box center [1328, 249] width 88 height 16
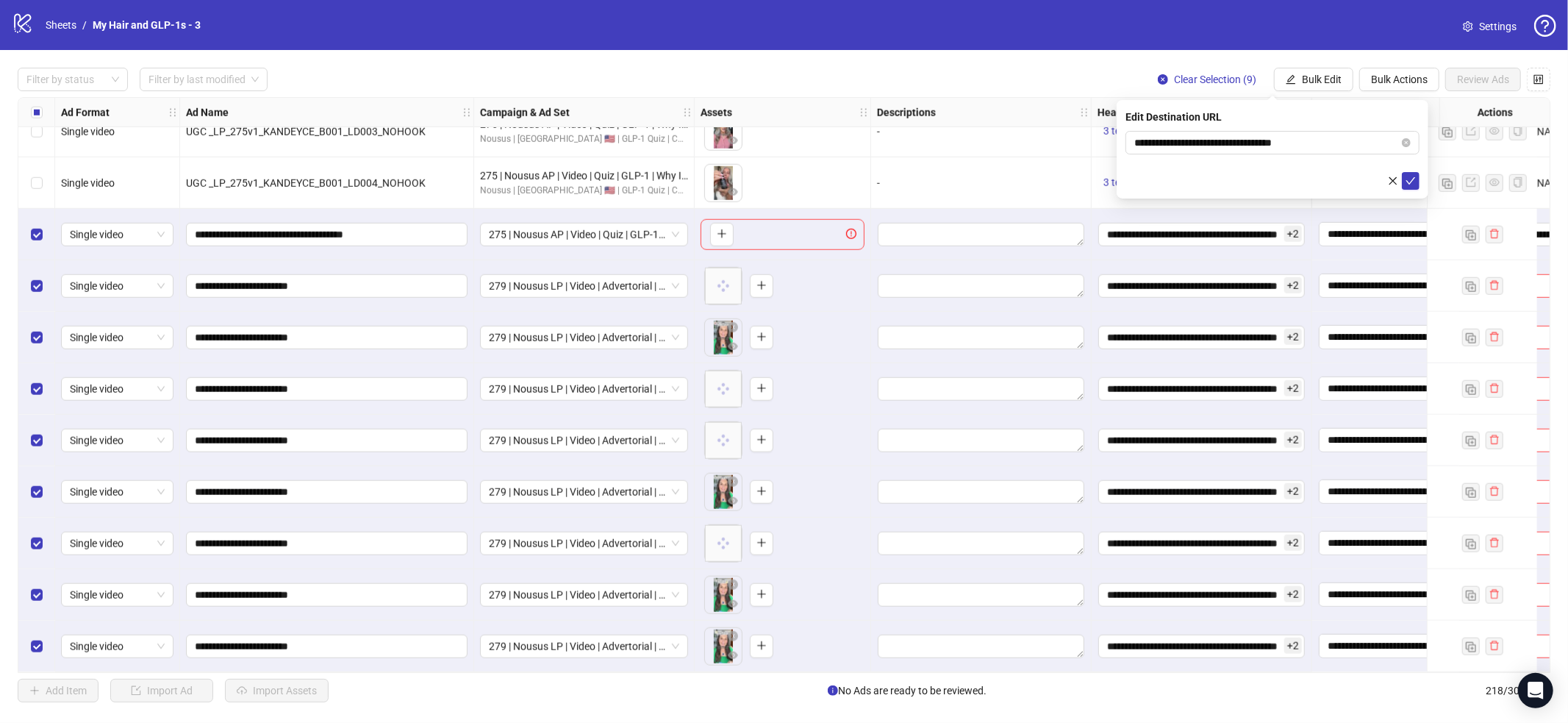
drag, startPoint x: 1411, startPoint y: 182, endPoint x: 1407, endPoint y: 172, distance: 10.8
click at [1411, 182] on icon "check" at bounding box center [1411, 181] width 10 height 10
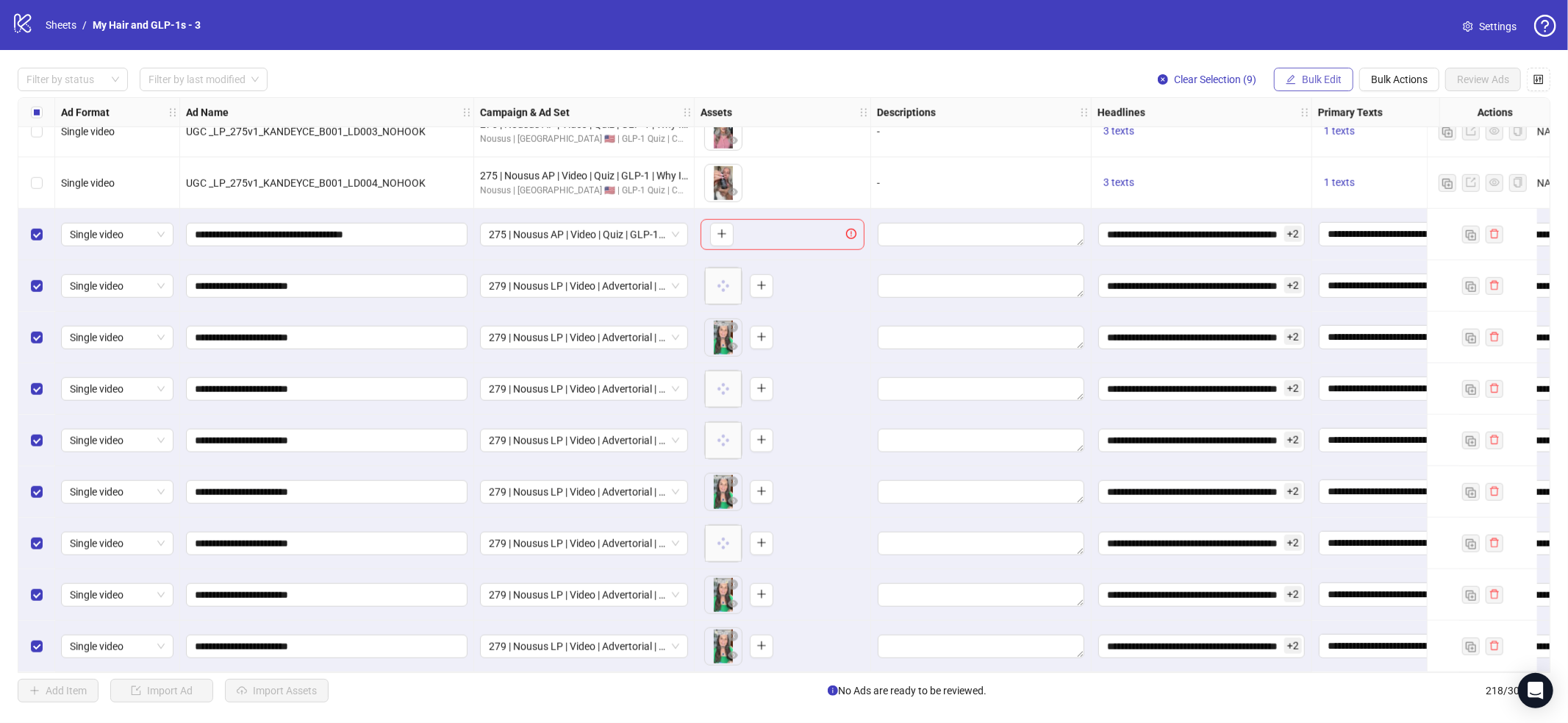
click at [1312, 74] on span "Bulk Edit" at bounding box center [1321, 79] width 39 height 12
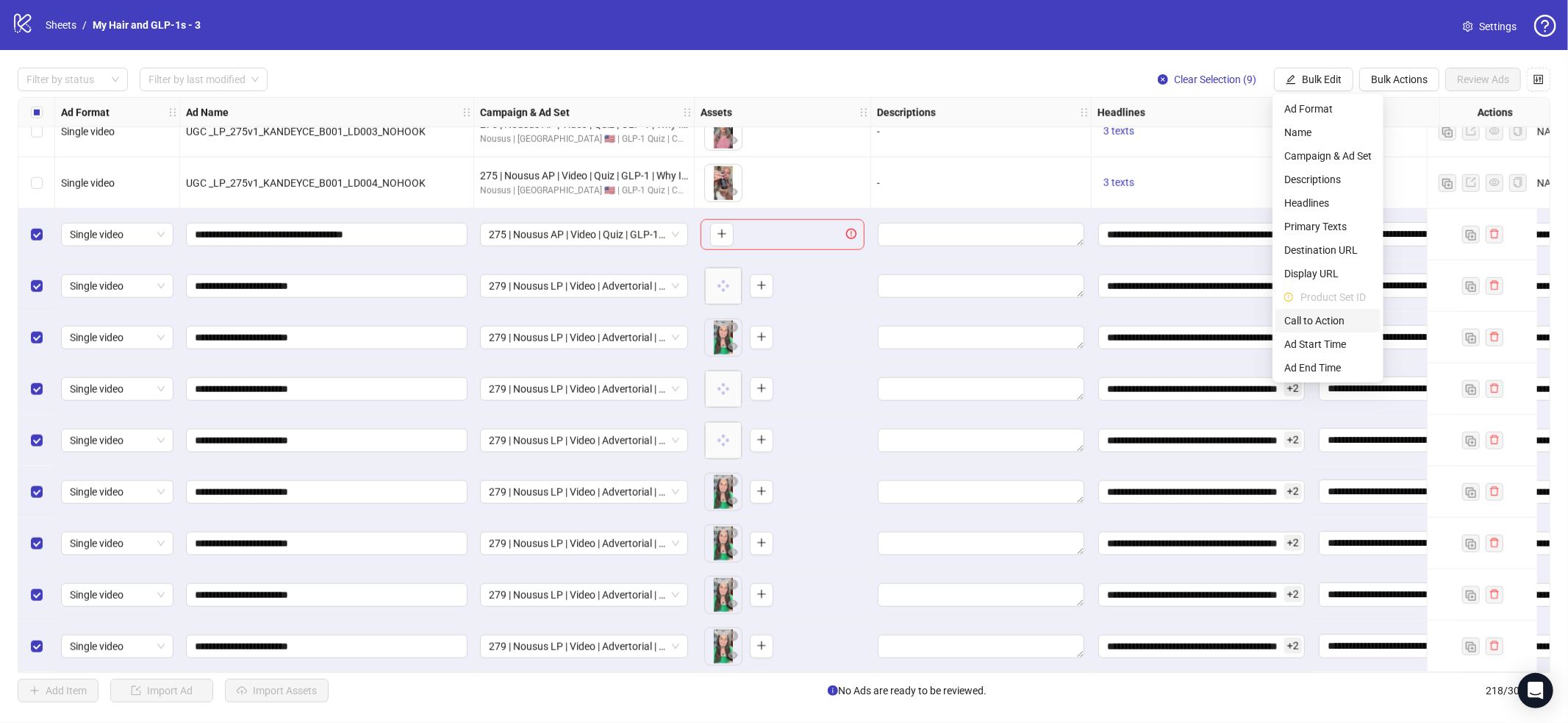
click at [1317, 316] on span "Call to Action" at bounding box center [1328, 320] width 88 height 16
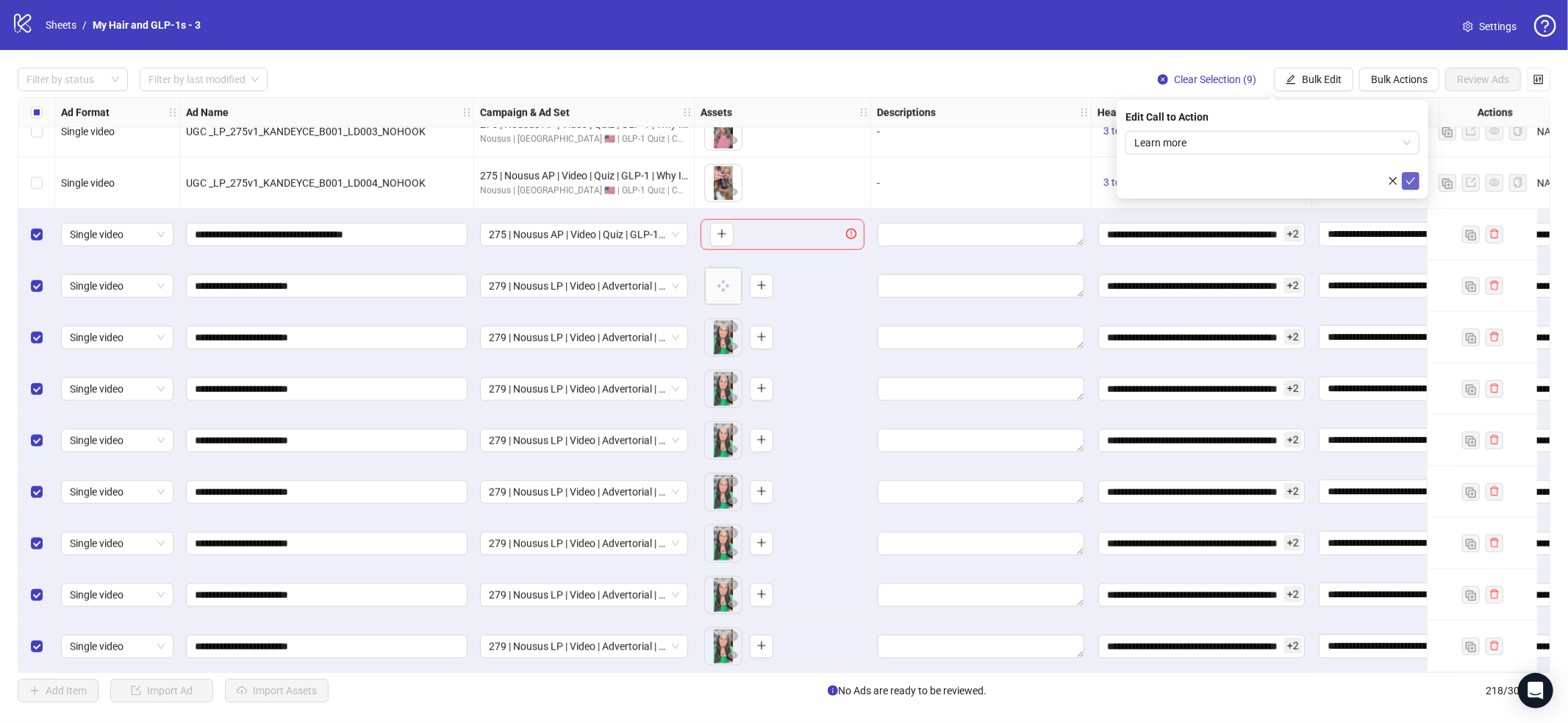
click at [1407, 184] on icon "check" at bounding box center [1411, 181] width 10 height 10
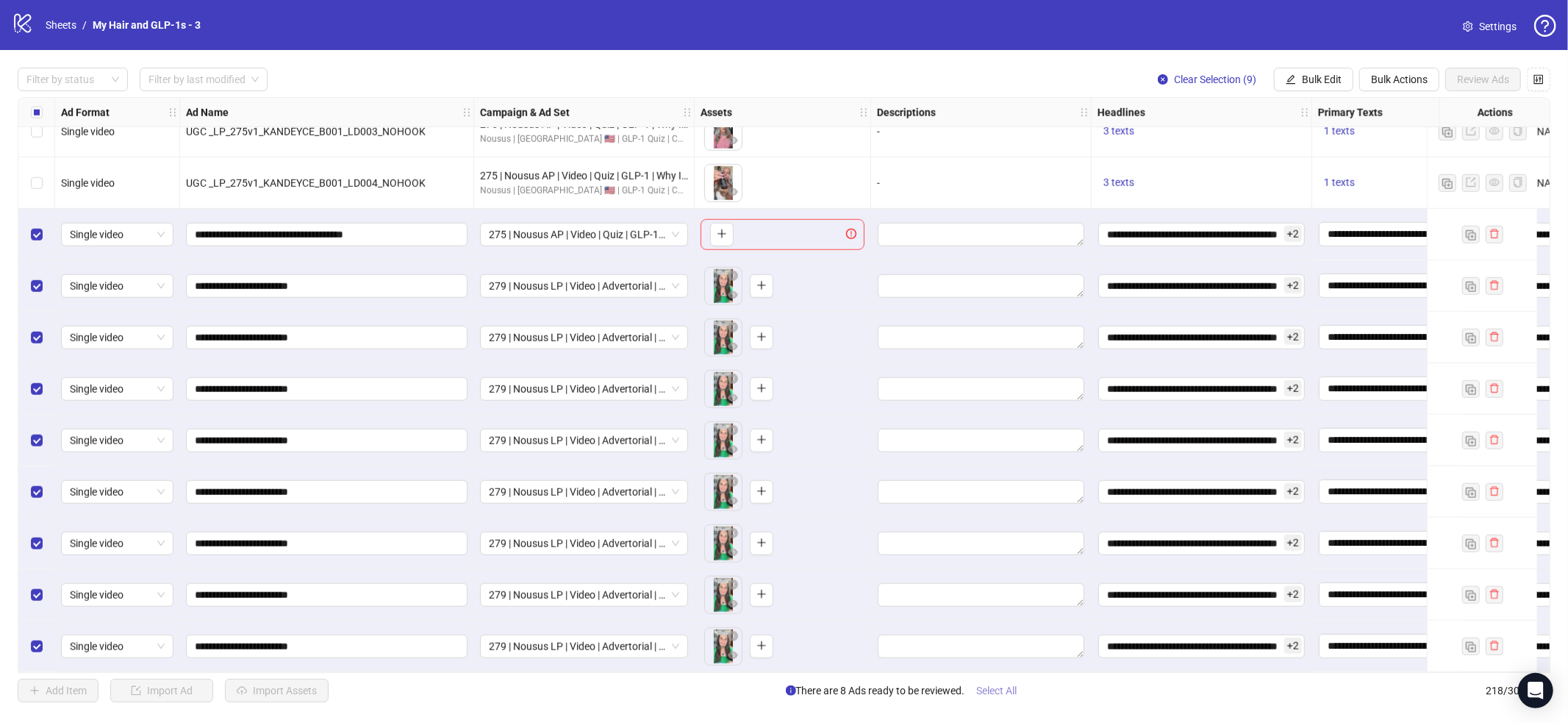
click at [999, 695] on span "Select All" at bounding box center [997, 691] width 40 height 12
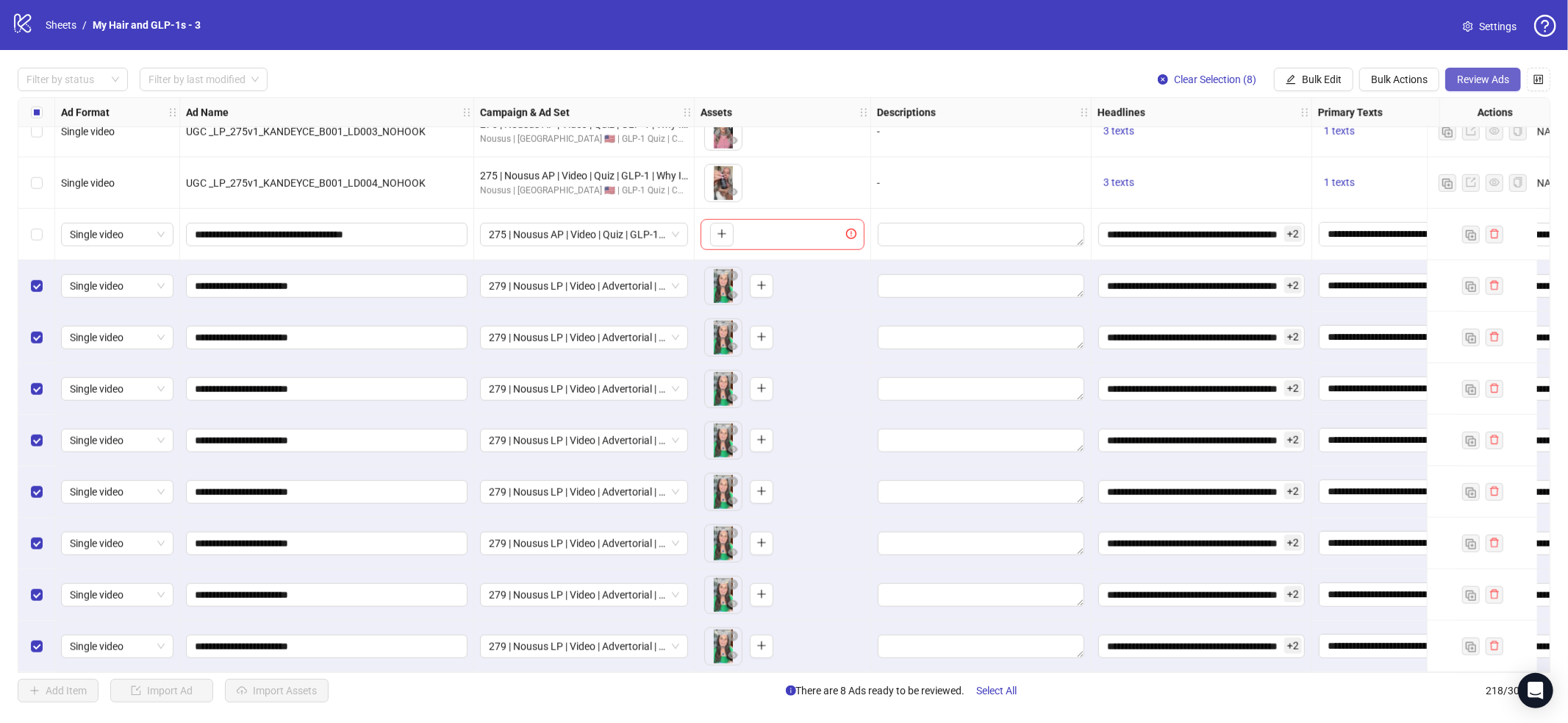
click at [1478, 76] on span "Review Ads" at bounding box center [1484, 79] width 52 height 12
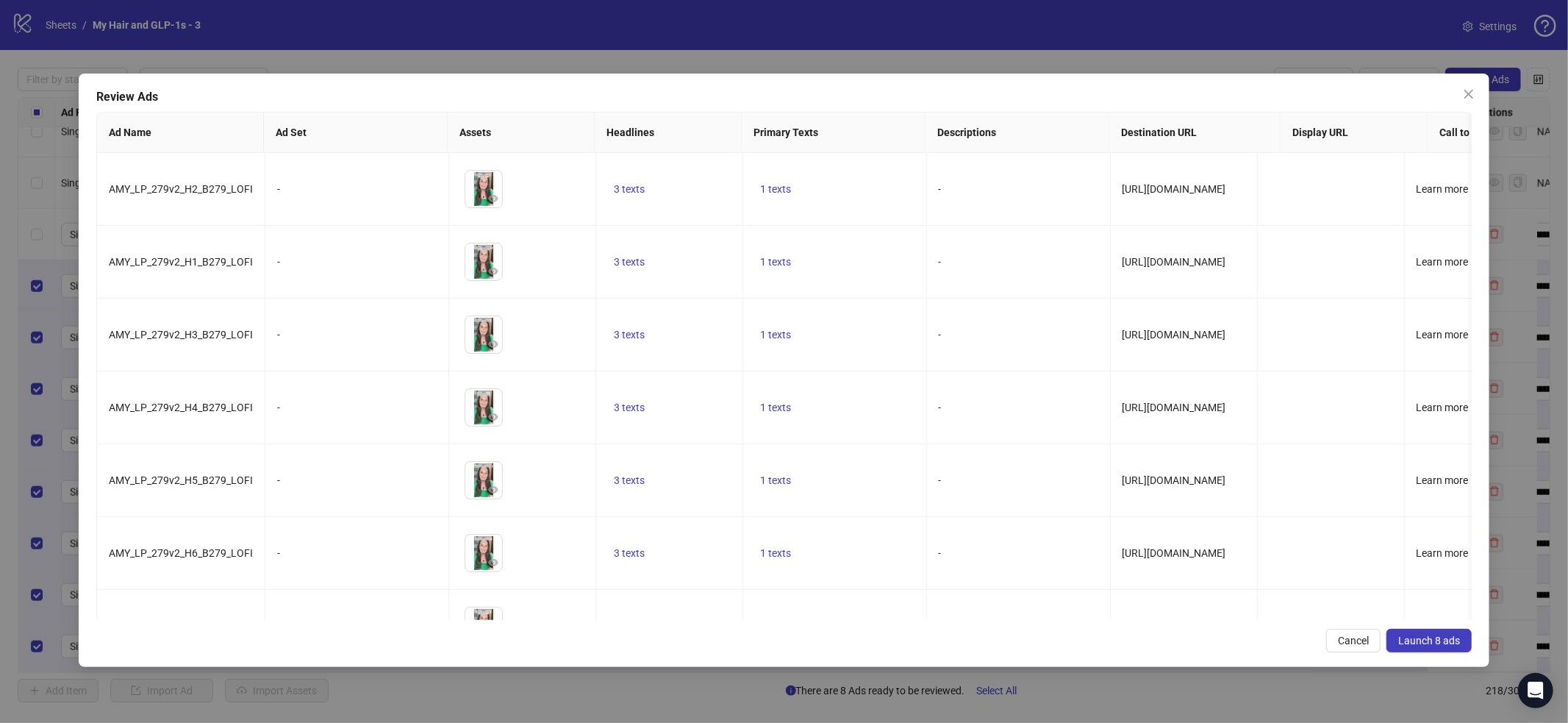
click at [1417, 644] on span "Launch 8 ads" at bounding box center [1429, 641] width 62 height 12
